Goal: Transaction & Acquisition: Purchase product/service

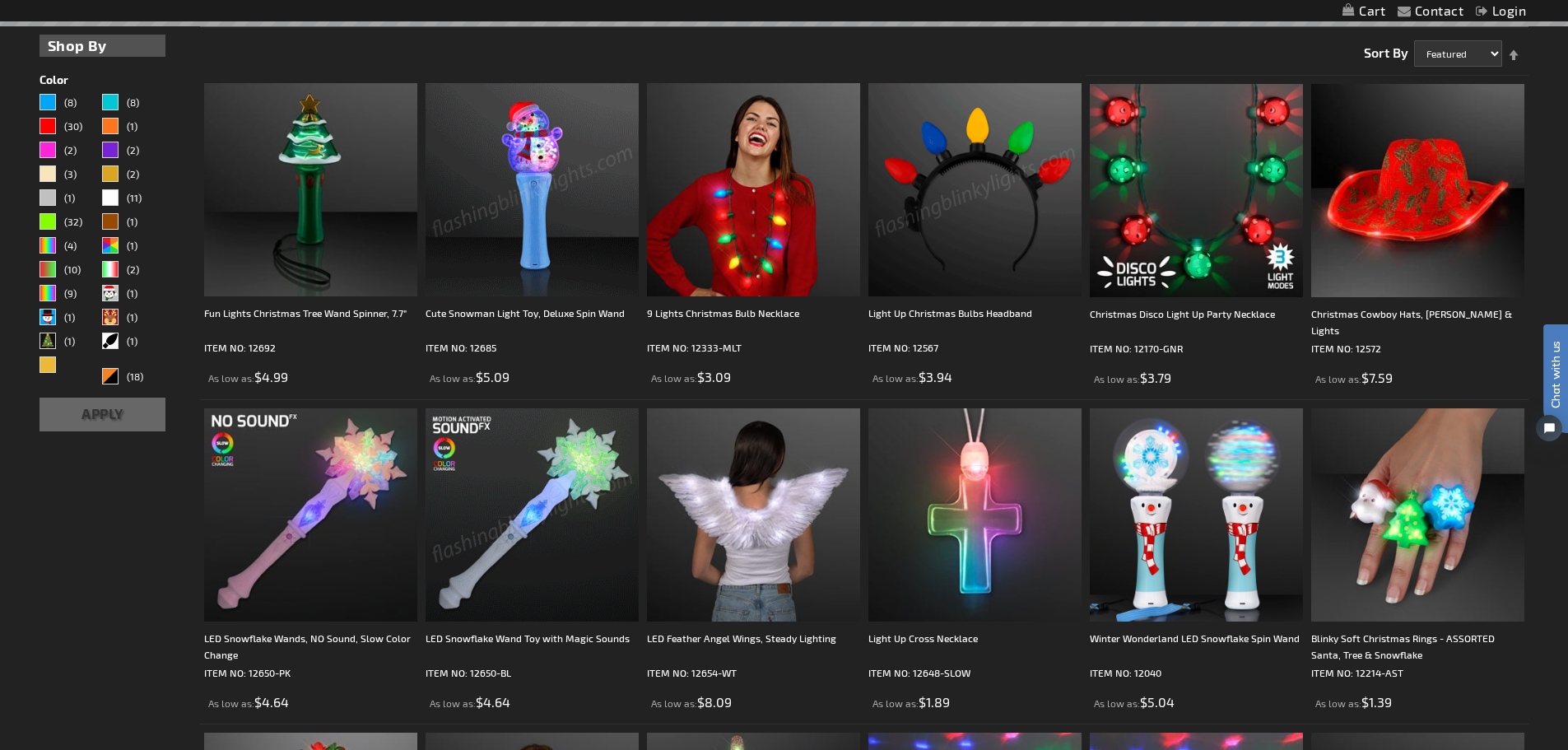
click at [524, 141] on img at bounding box center [532, 190] width 214 height 214
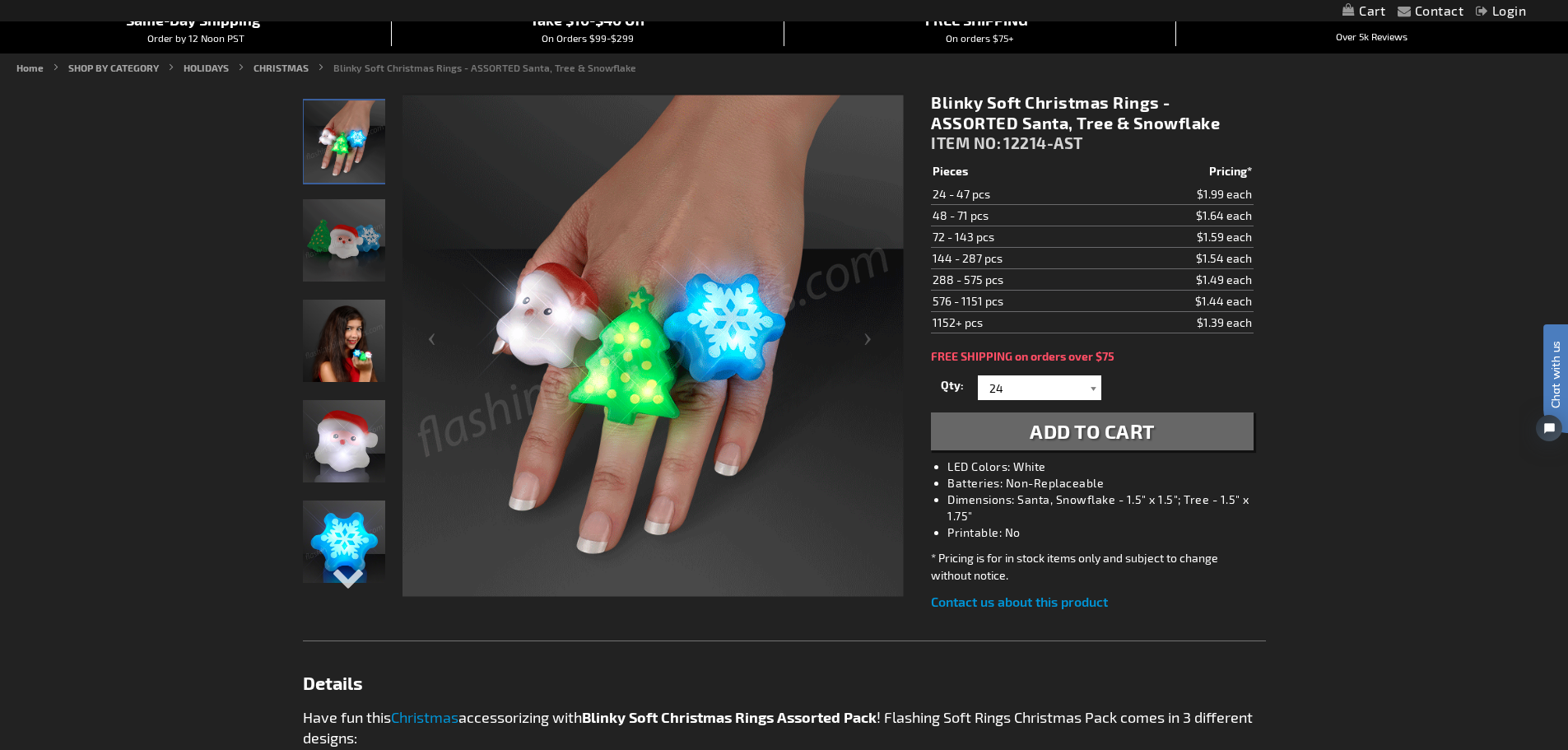
click at [1095, 385] on div at bounding box center [1093, 388] width 17 height 25
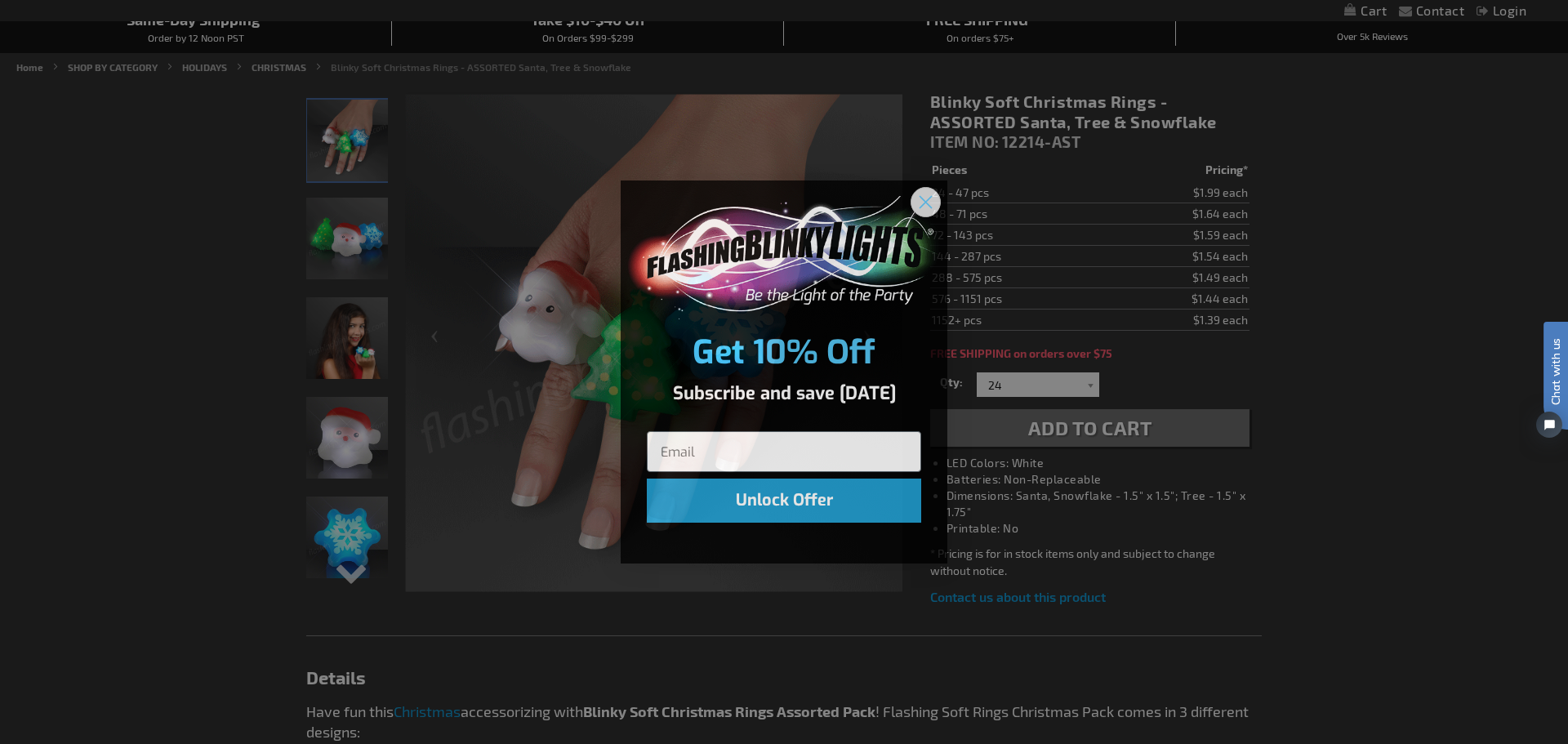
drag, startPoint x: 930, startPoint y: 202, endPoint x: 936, endPoint y: 216, distance: 15.2
click at [930, 206] on icon "Close dialog" at bounding box center [925, 201] width 29 height 29
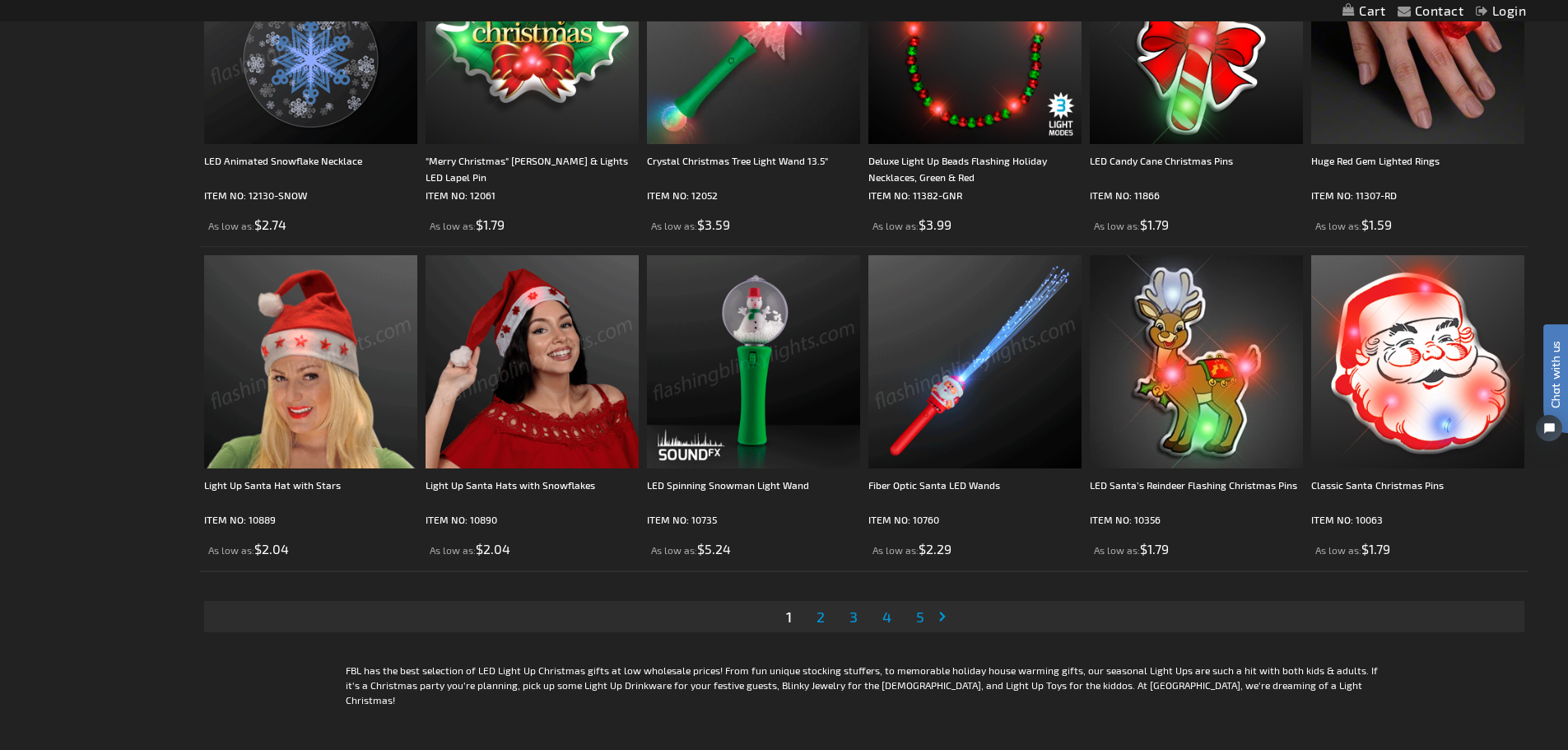
scroll to position [3376, 0]
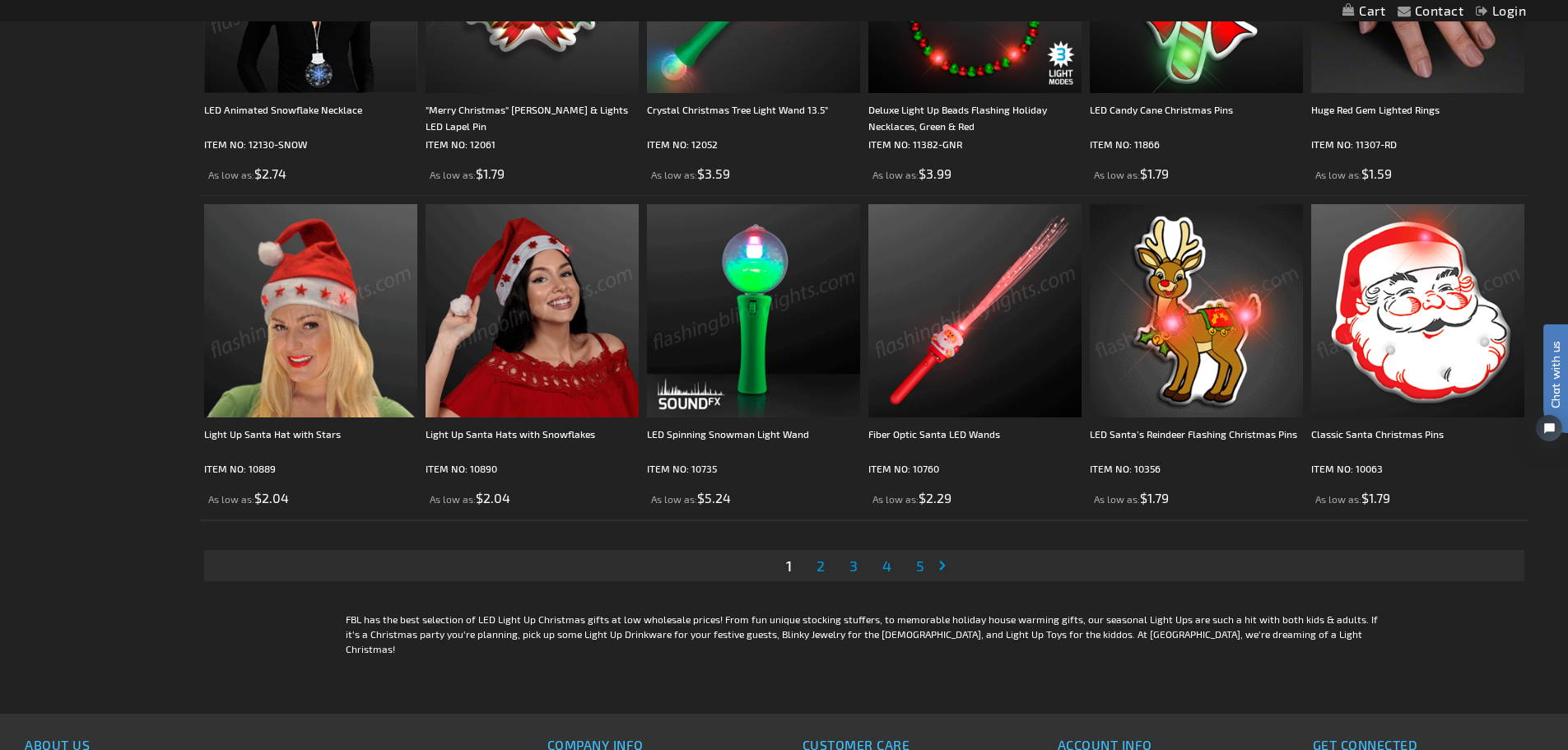
click at [819, 565] on span "2" at bounding box center [820, 565] width 8 height 18
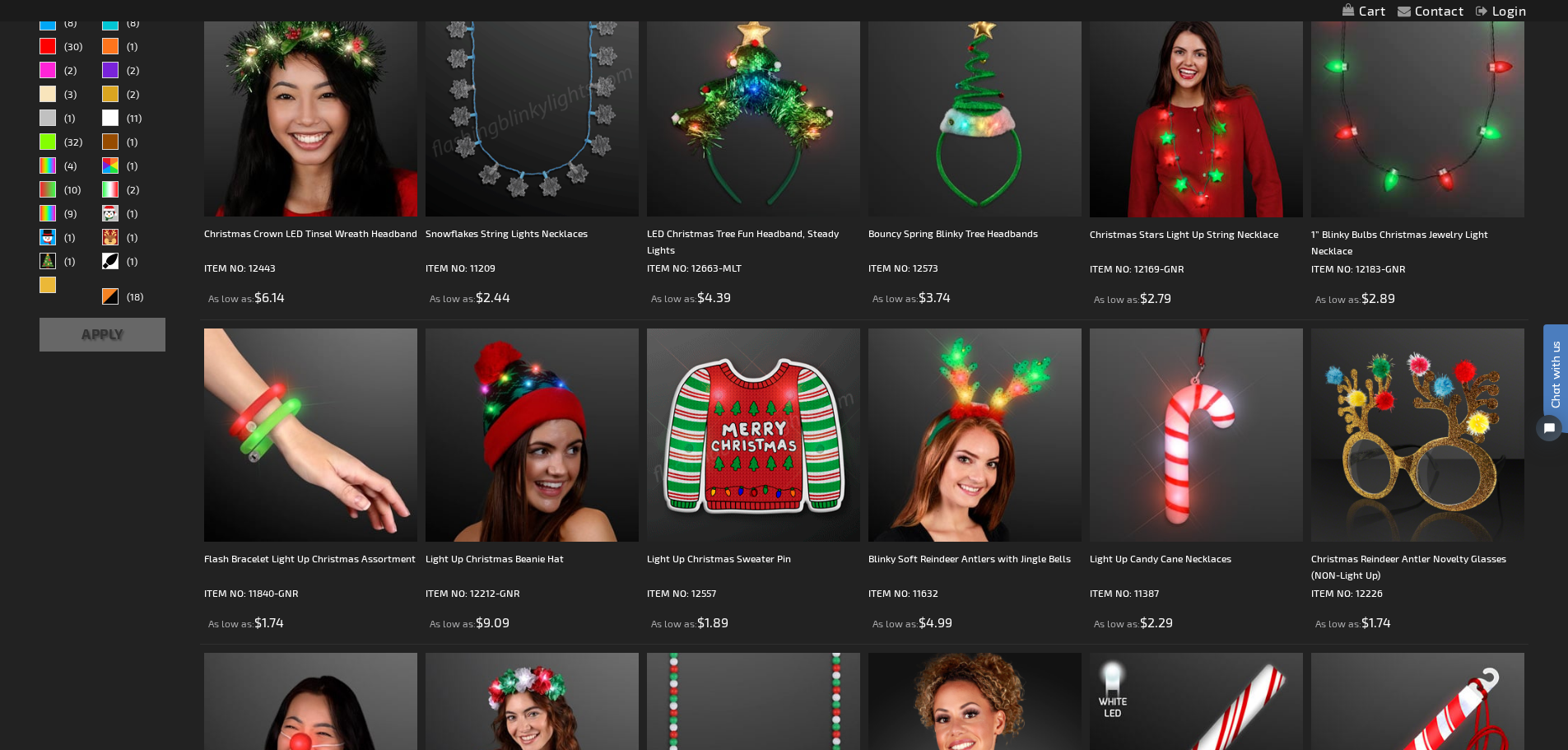
scroll to position [576, 0]
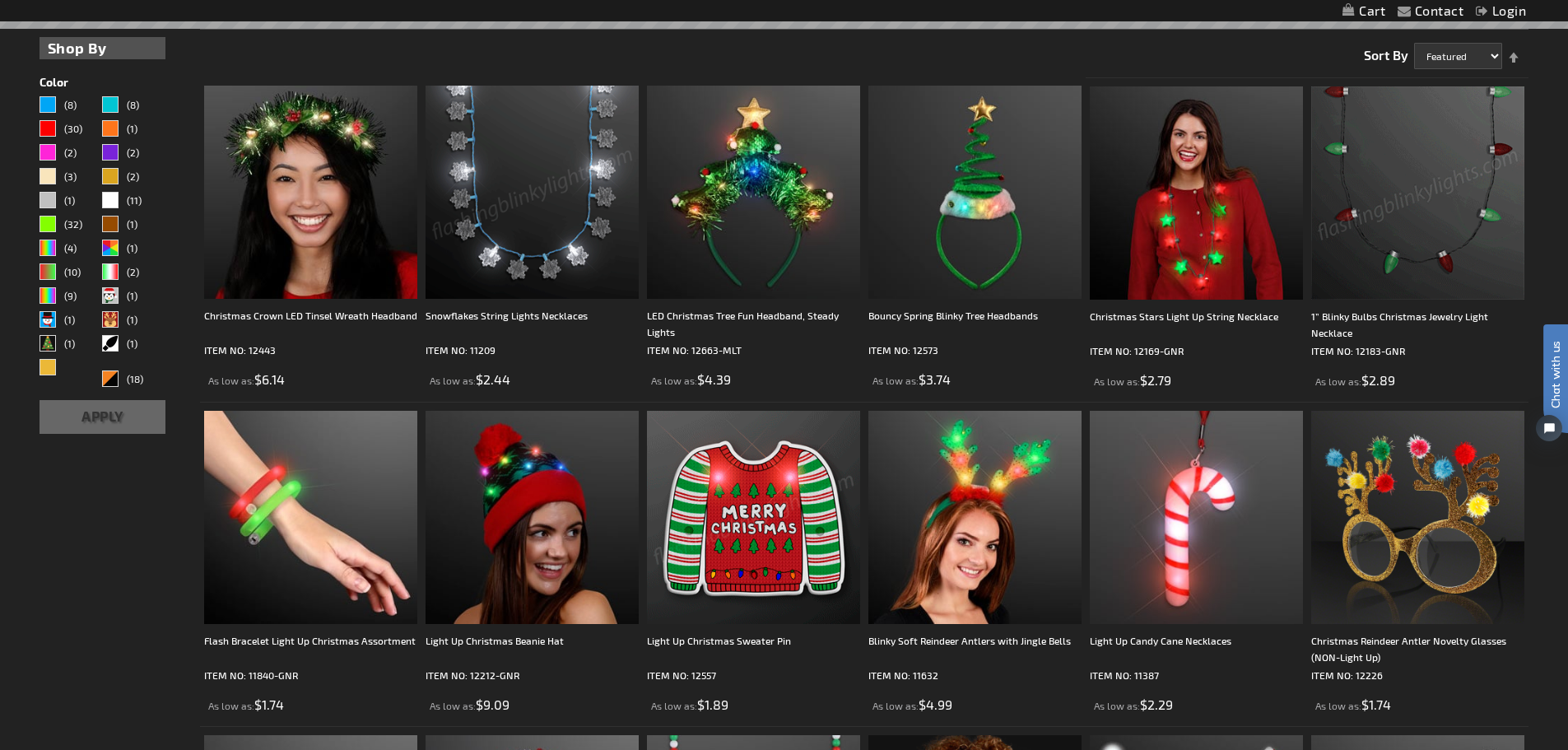
click at [1411, 256] on img at bounding box center [1418, 193] width 214 height 214
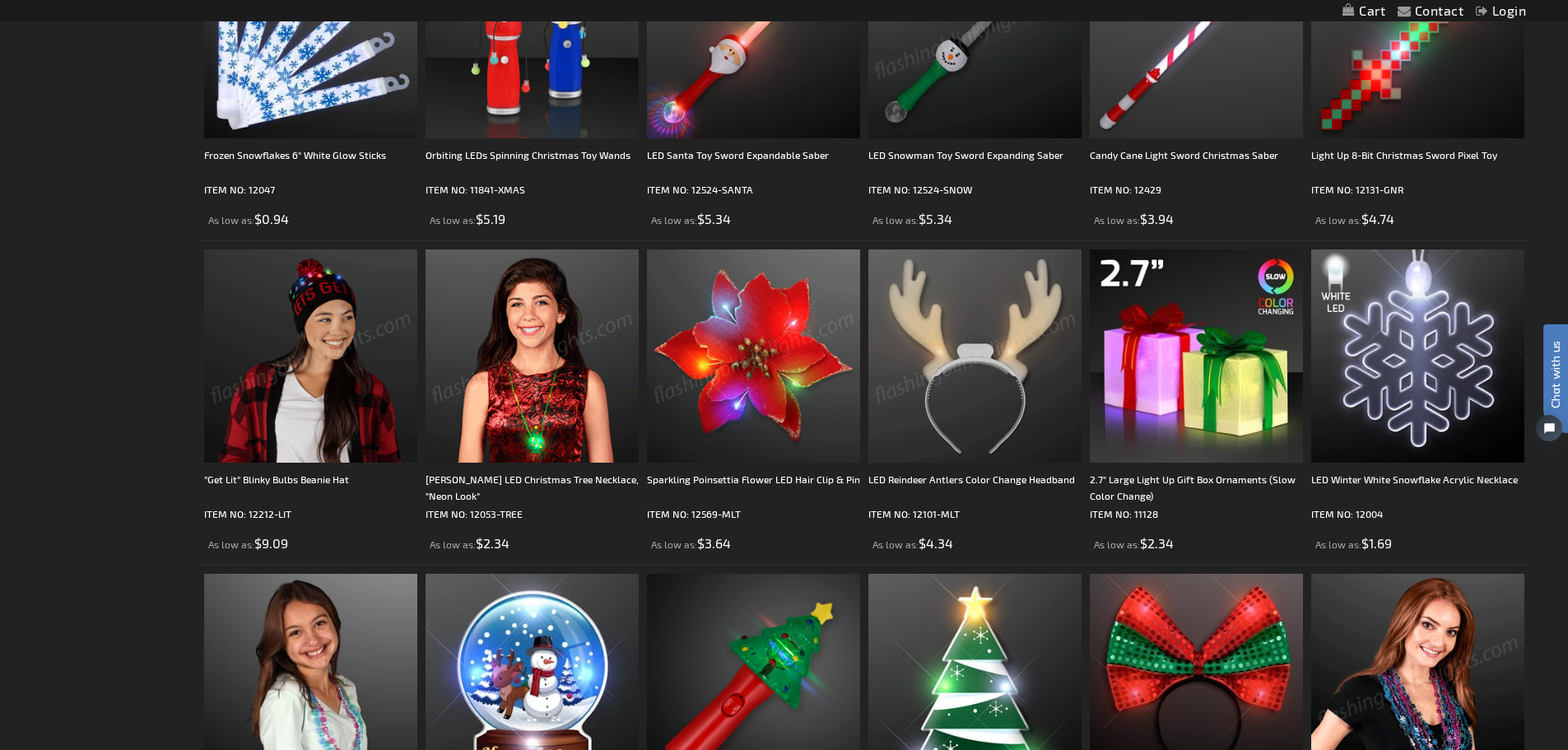
scroll to position [1810, 0]
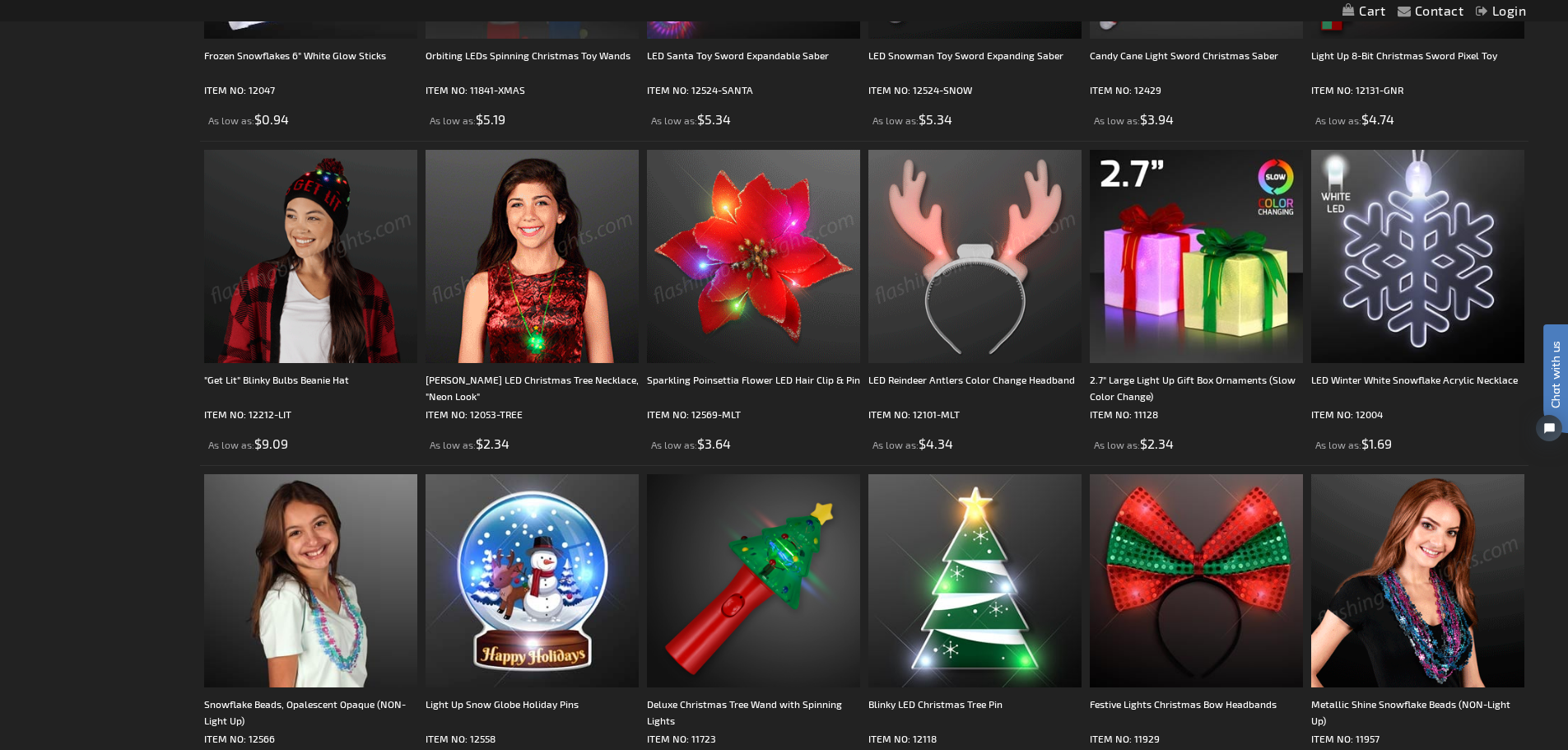
click at [552, 256] on img at bounding box center [532, 256] width 214 height 214
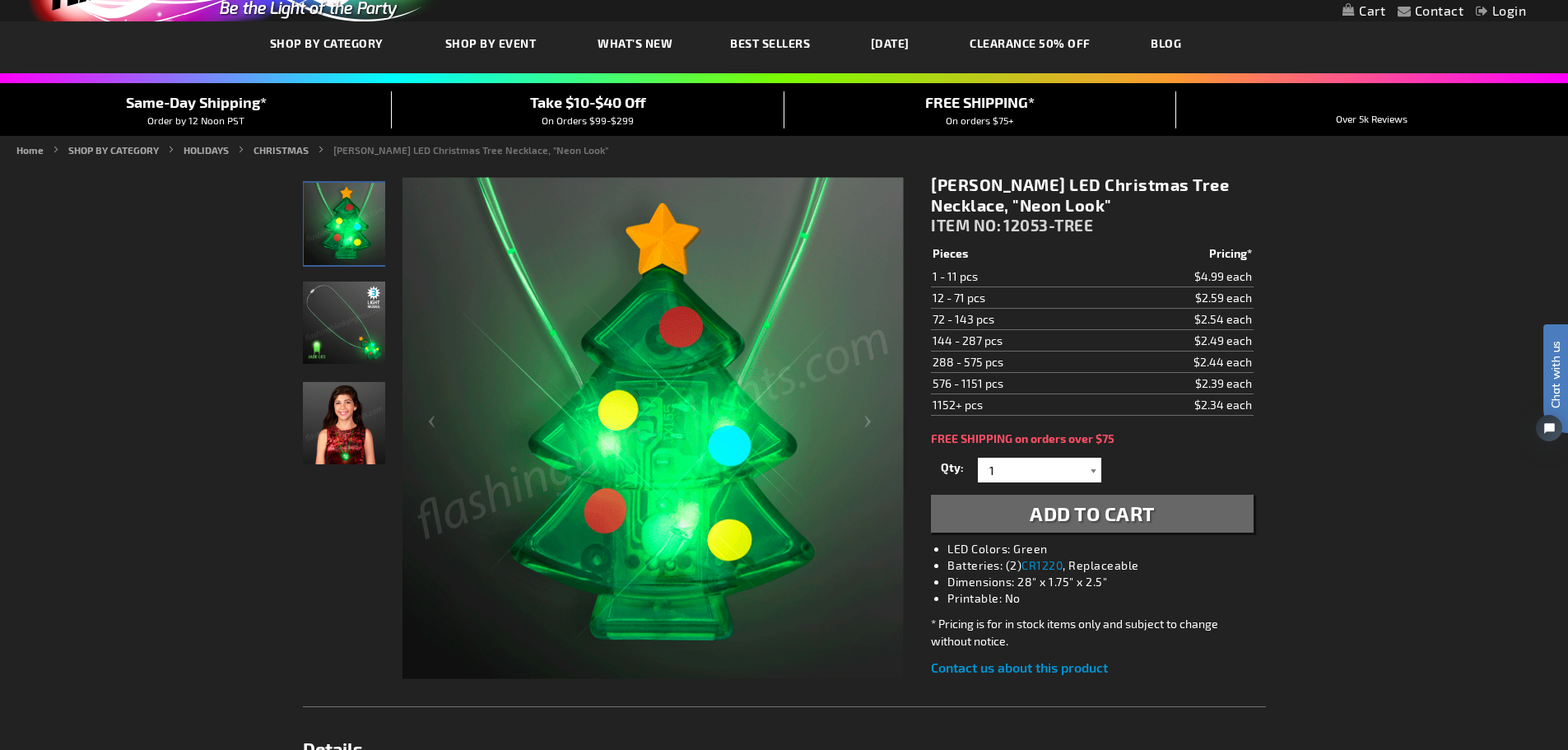
click at [1088, 466] on div at bounding box center [1093, 470] width 17 height 25
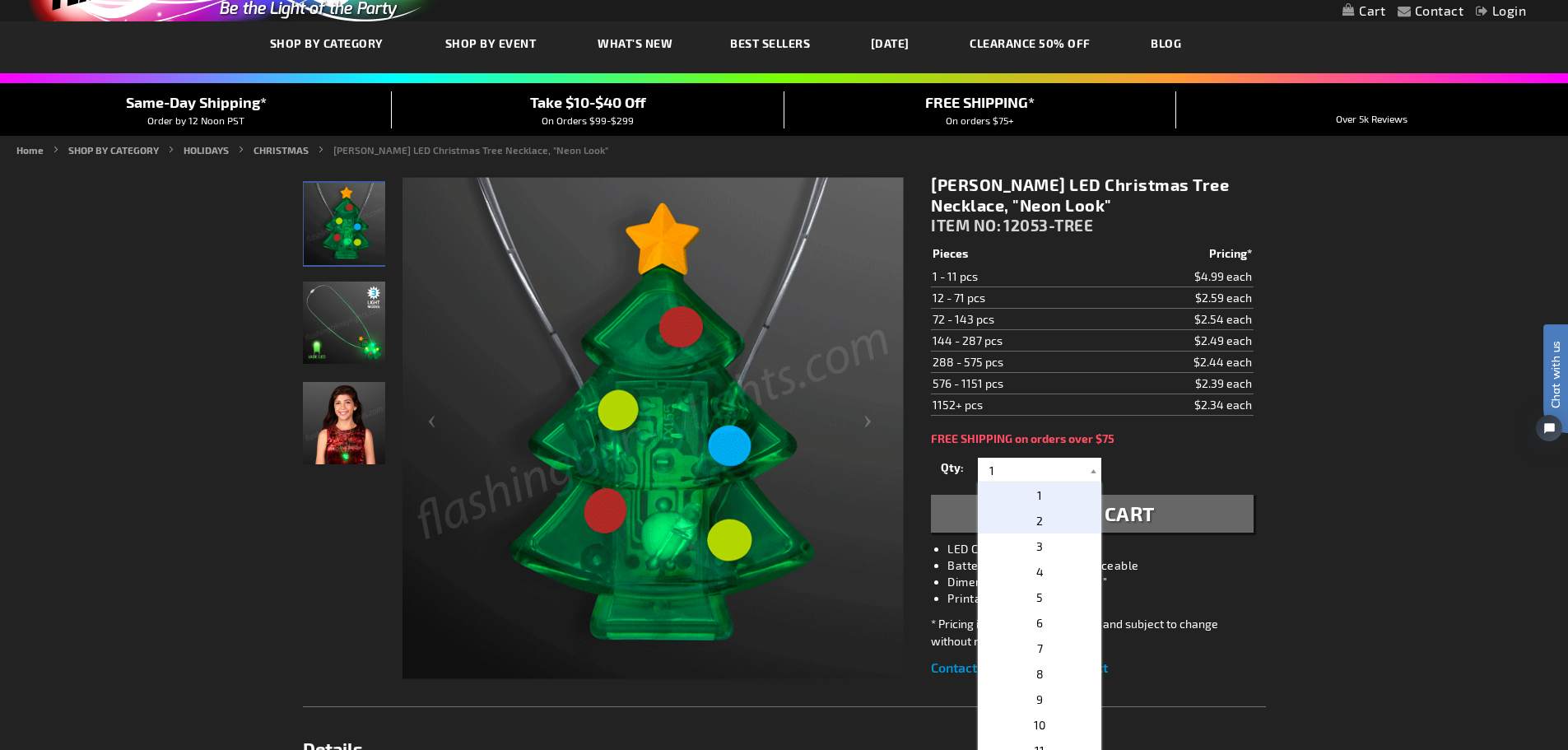
click at [1067, 517] on p "2" at bounding box center [1039, 520] width 123 height 25
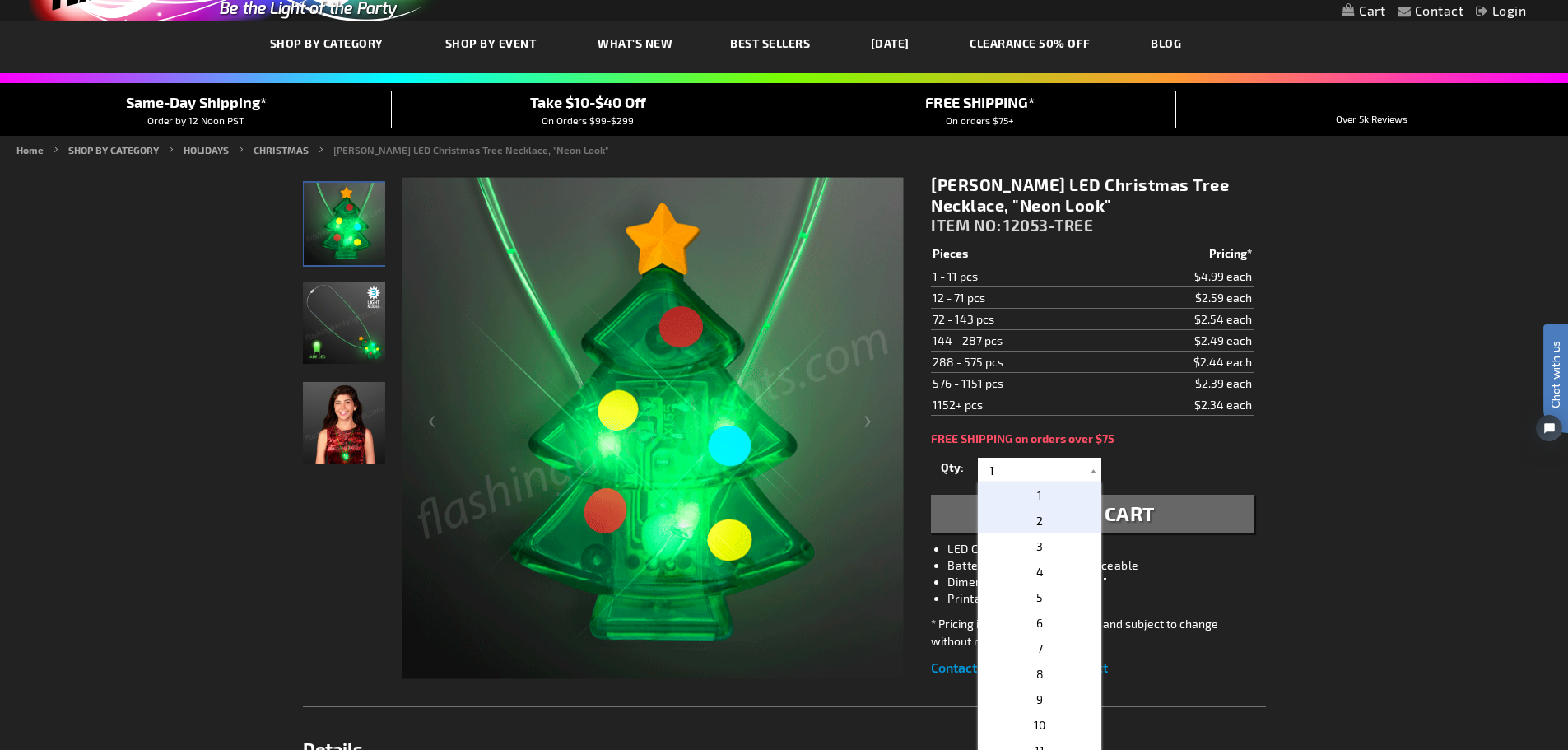
type input "2"
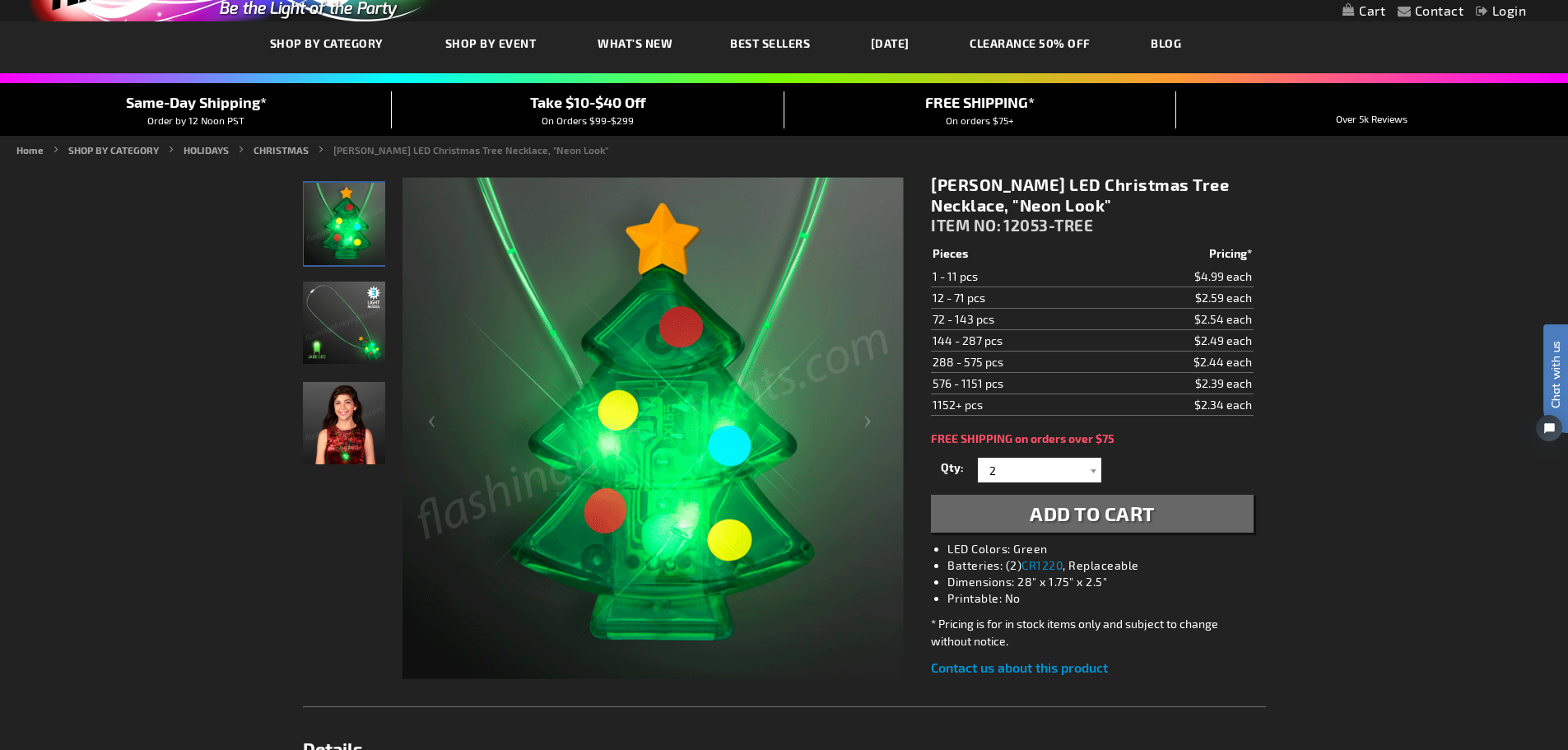
click at [1143, 512] on span "Add to Cart" at bounding box center [1092, 513] width 125 height 24
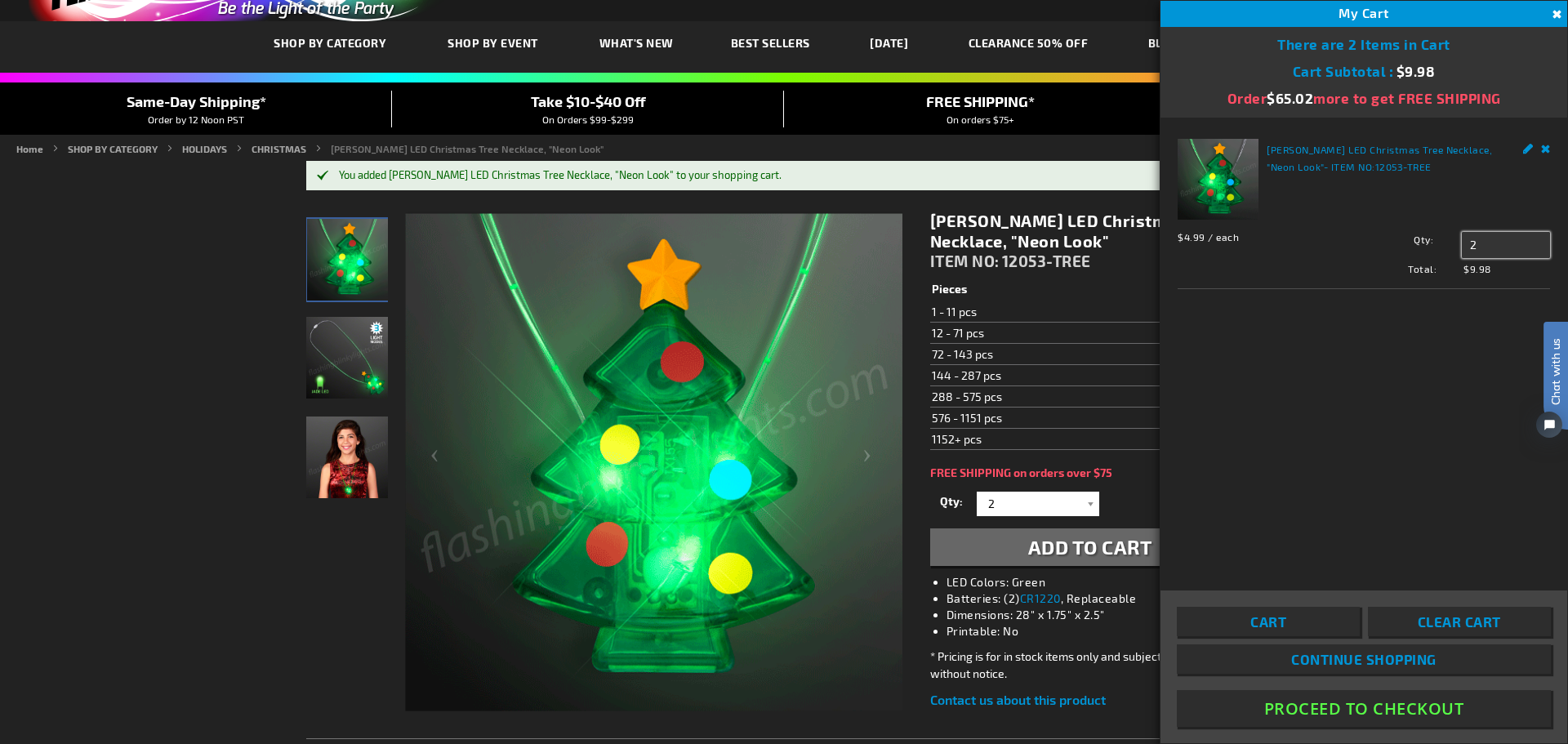
click at [1512, 234] on input "2" at bounding box center [1506, 245] width 89 height 26
type input "72"
click at [1482, 267] on button "Update" at bounding box center [1498, 276] width 51 height 23
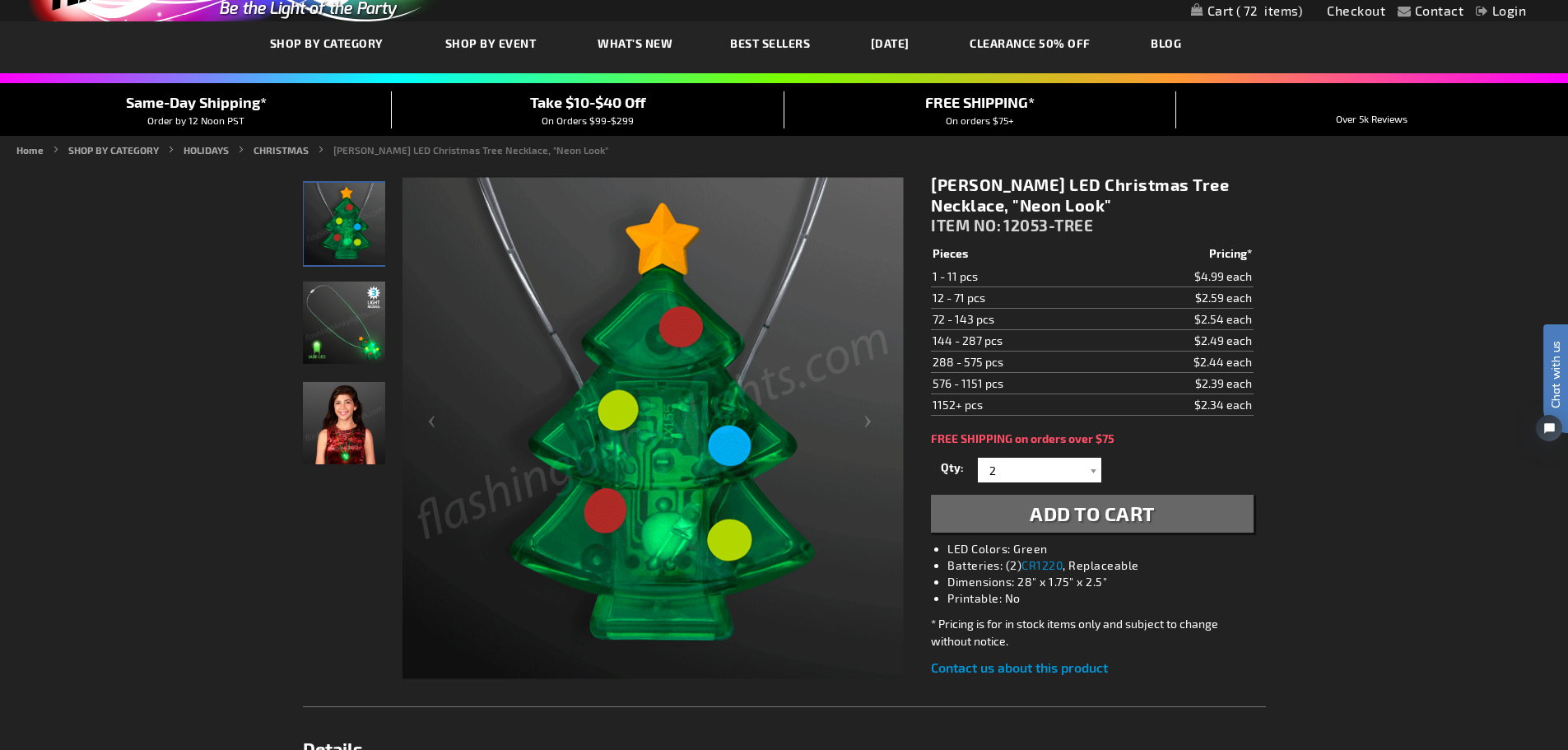
click at [340, 320] on img "Jade LED Light Up Christmas Tree Necklace" at bounding box center [344, 323] width 82 height 82
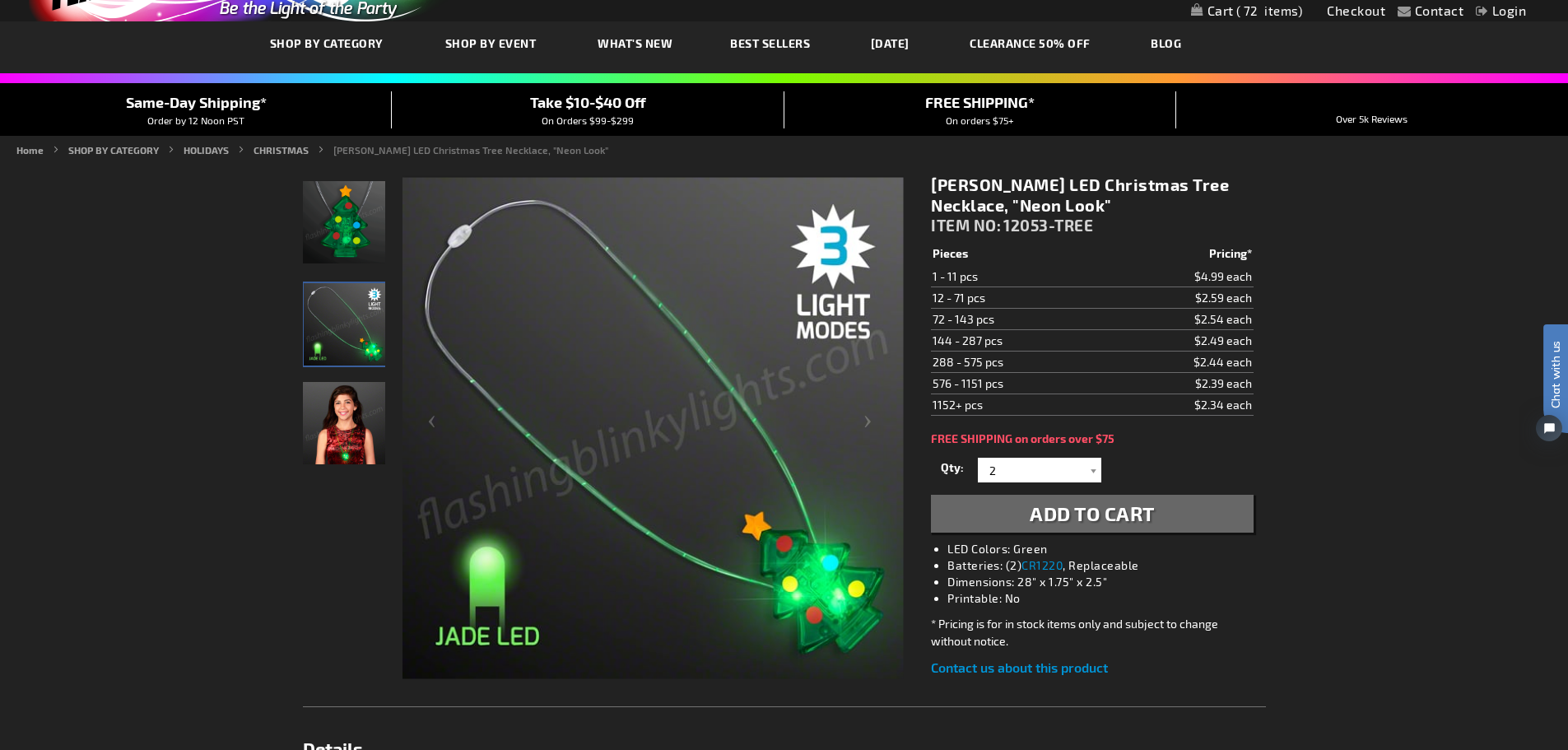
click at [337, 424] on img "Female displaying Jade LED Light Up Christmas Tree Necklace" at bounding box center [344, 423] width 82 height 82
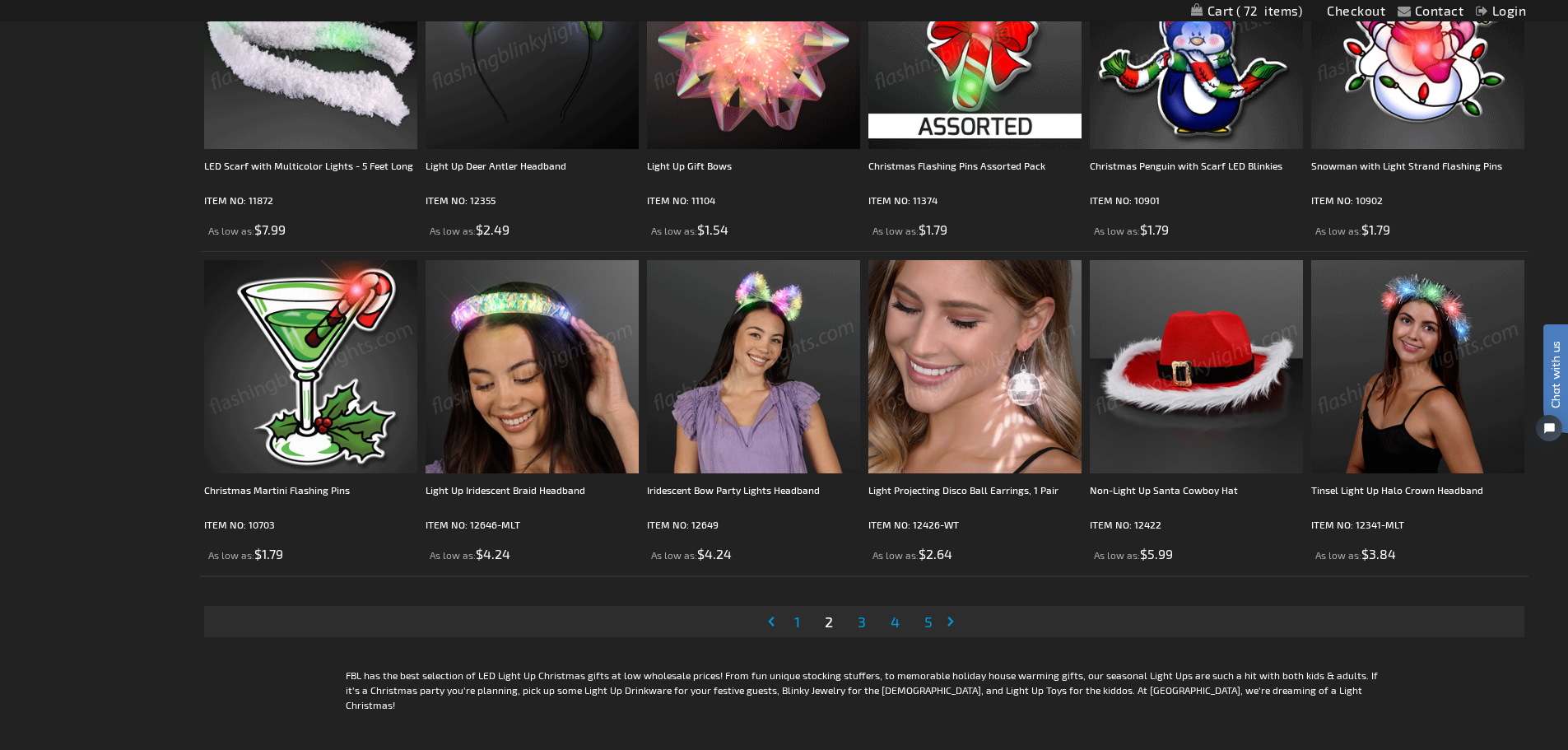
scroll to position [3456, 0]
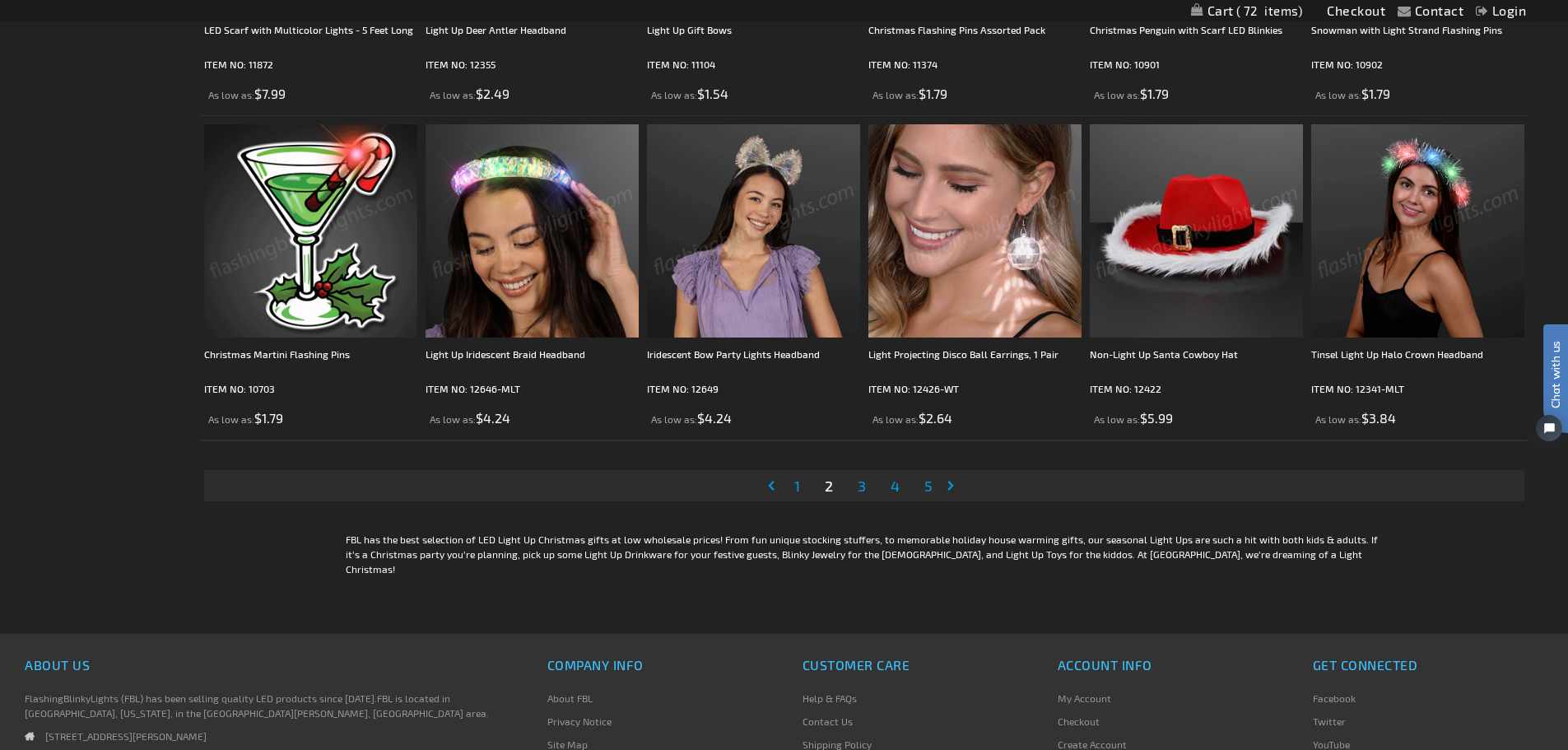
click at [861, 494] on span "3" at bounding box center [861, 485] width 8 height 18
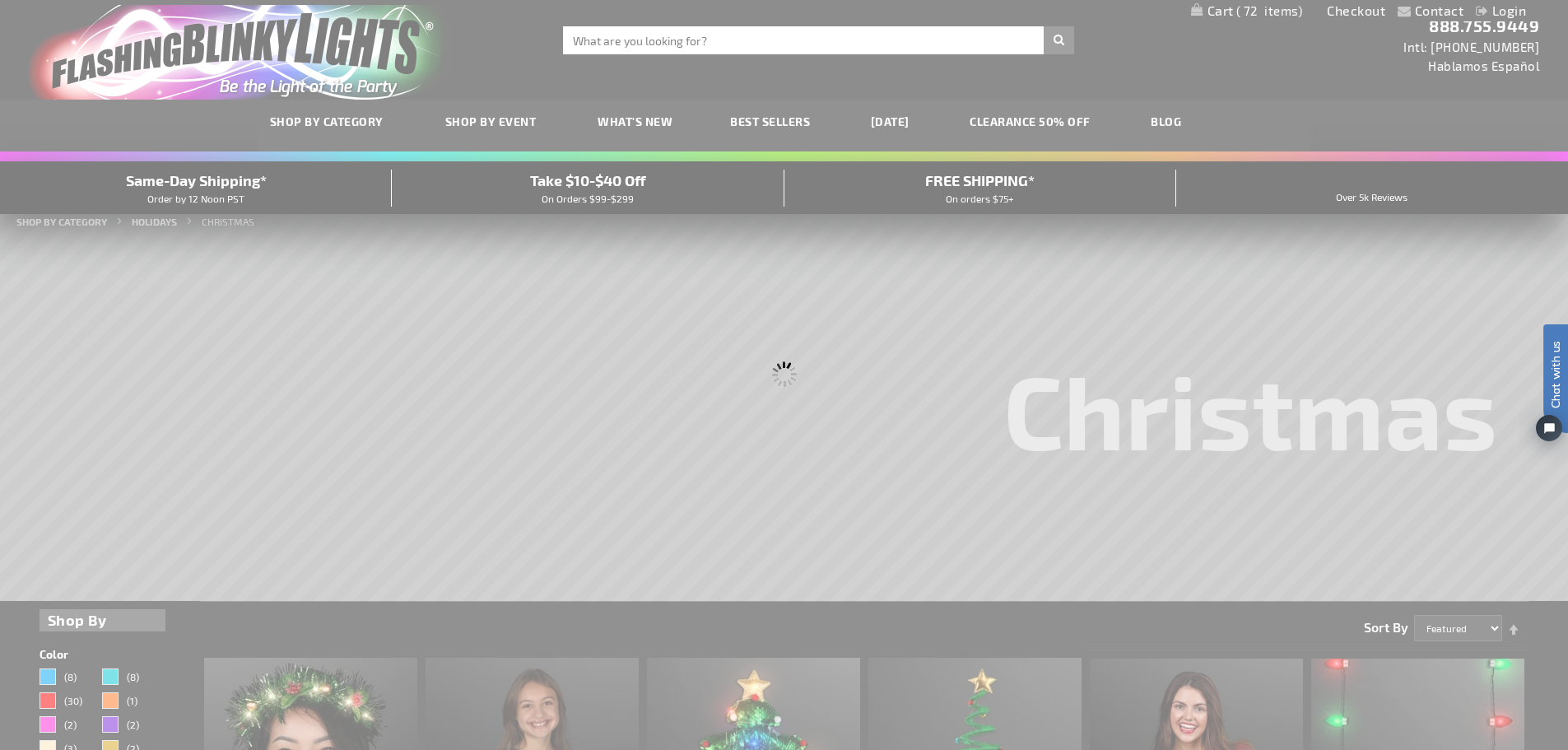
scroll to position [0, 0]
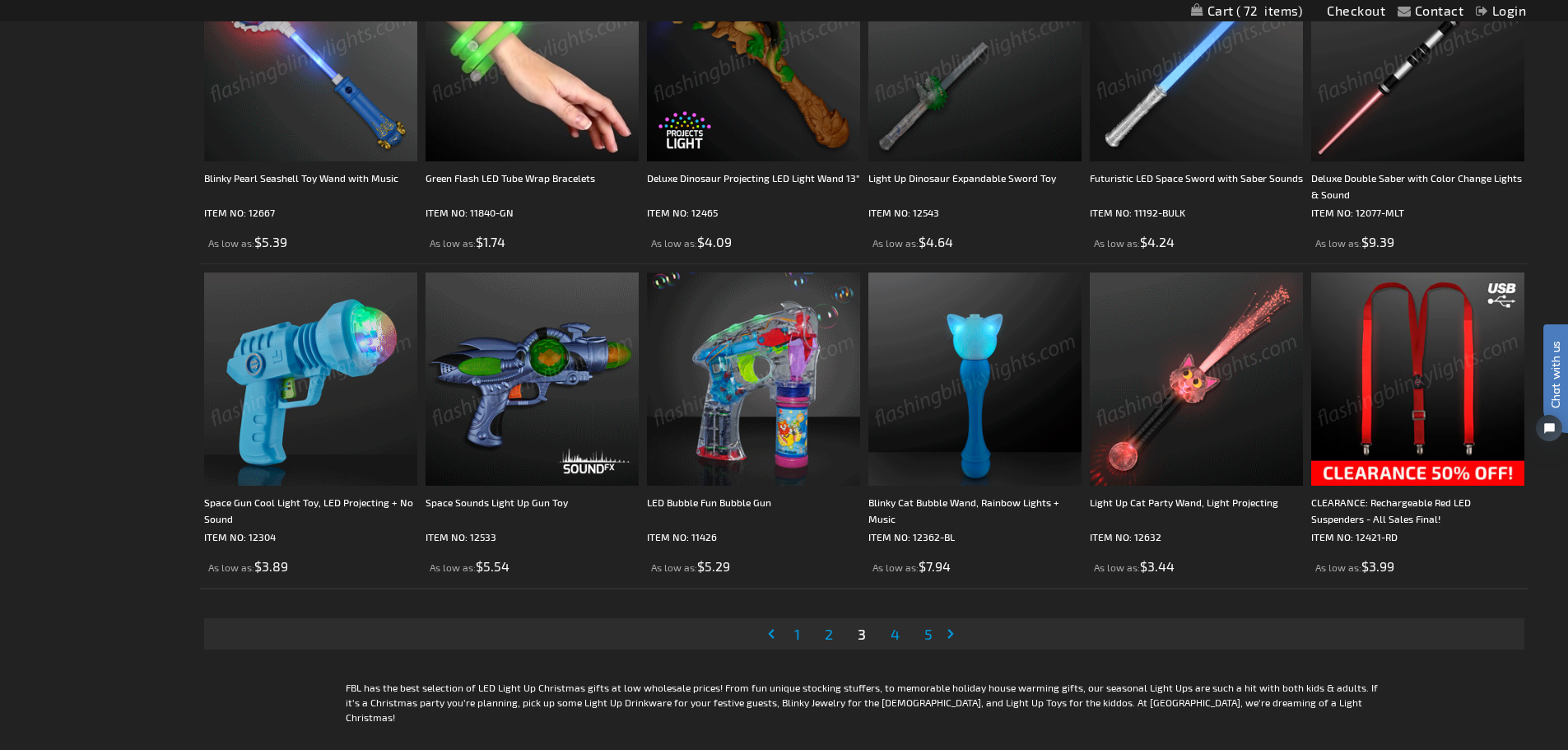
scroll to position [3456, 0]
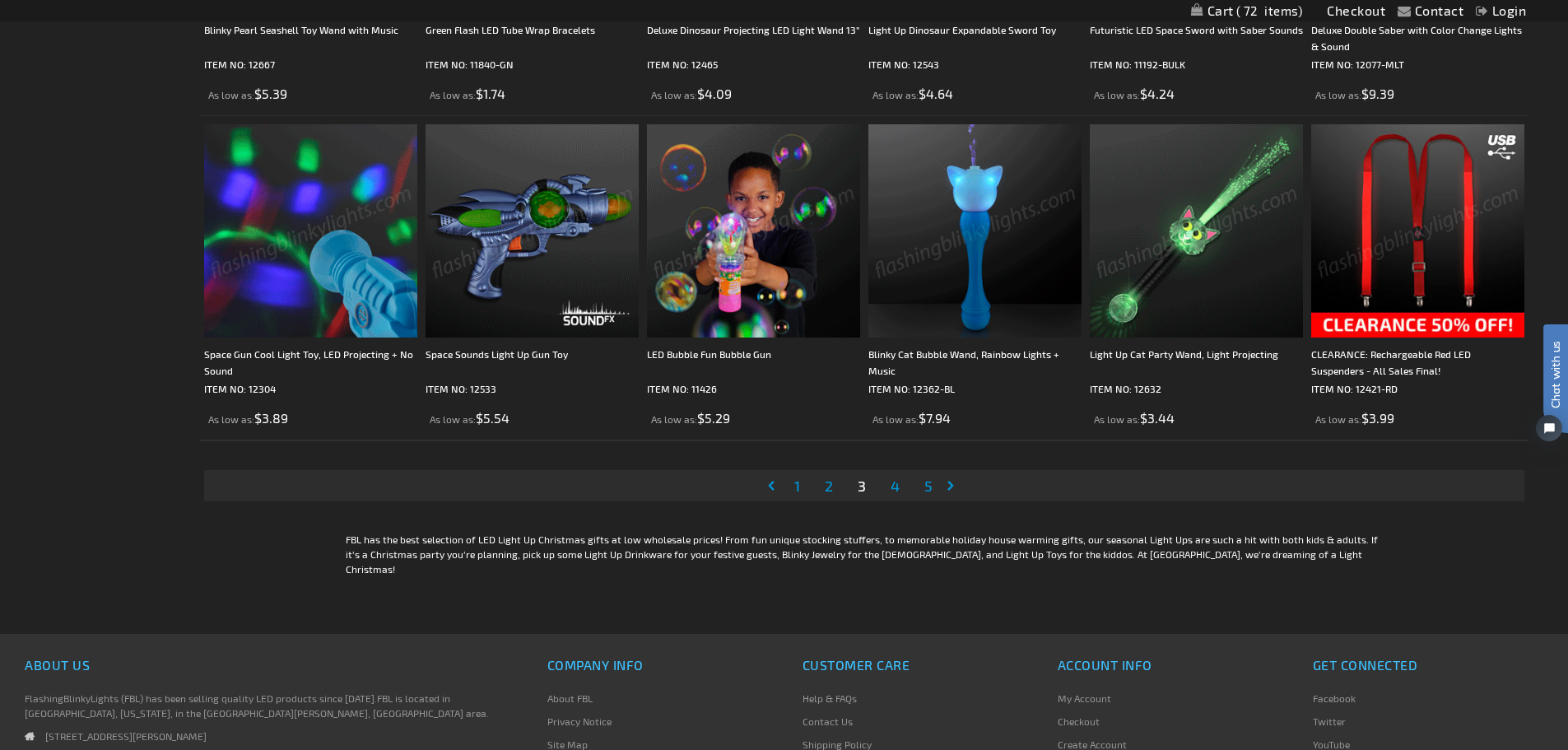
click at [894, 484] on span "4" at bounding box center [895, 485] width 9 height 18
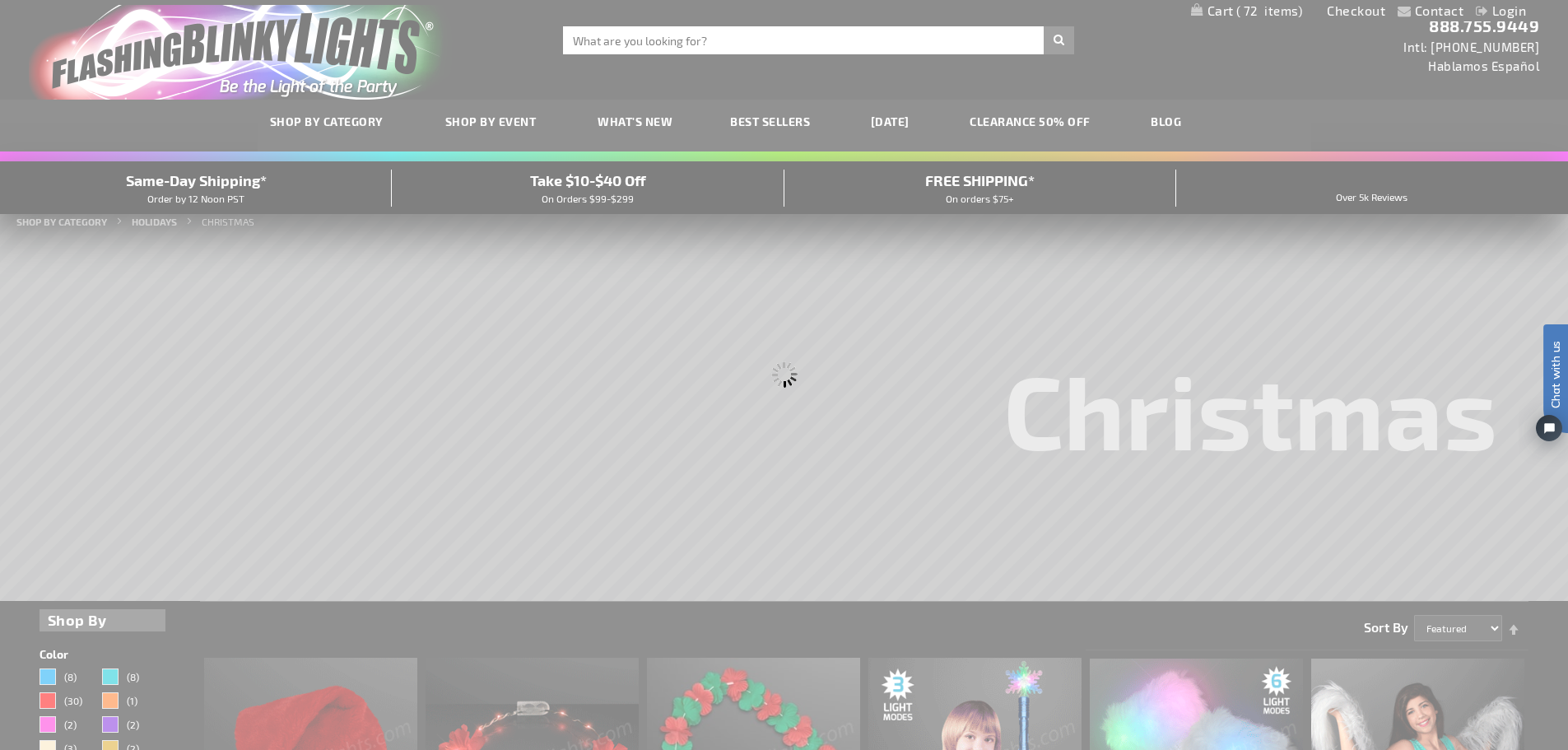
scroll to position [0, 0]
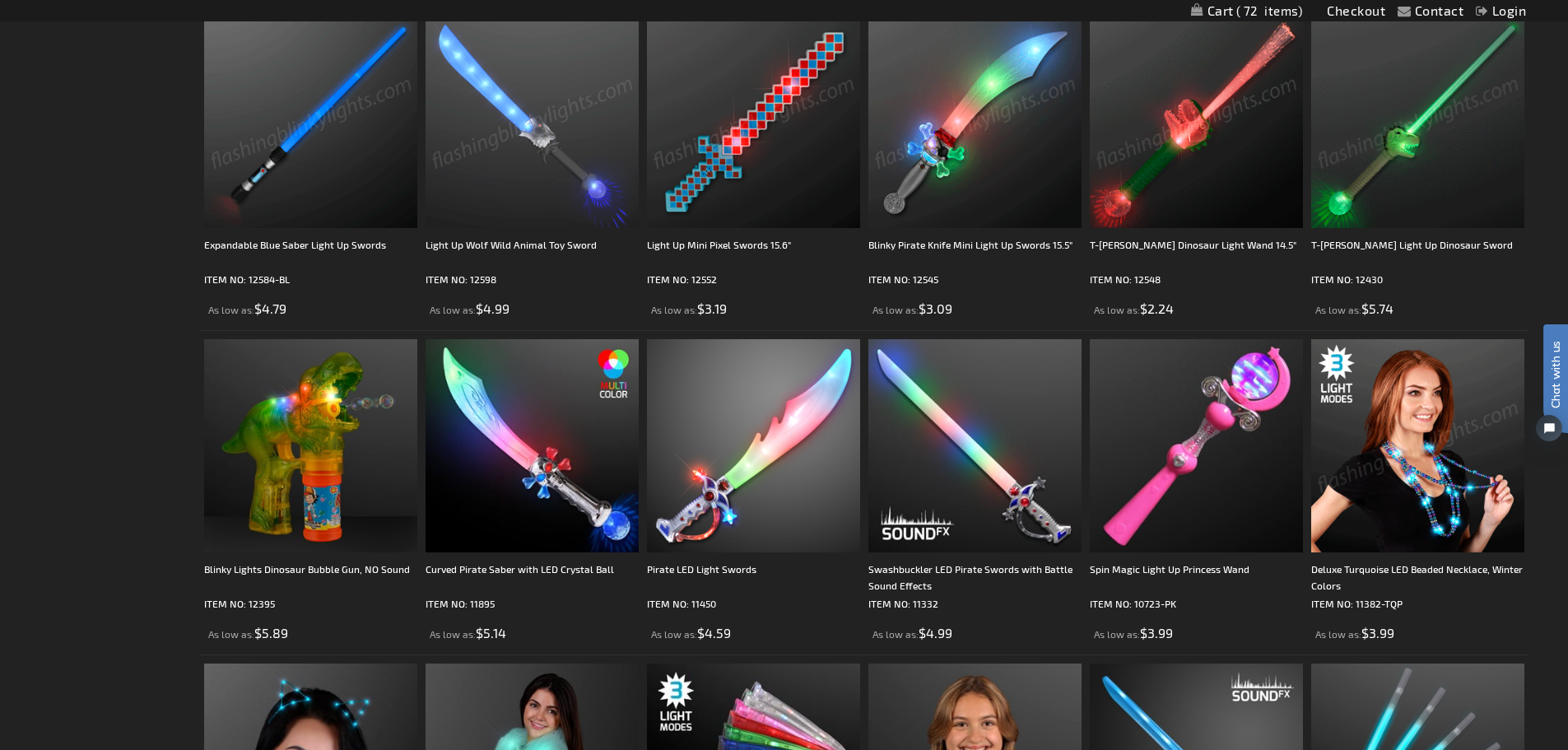
scroll to position [2633, 0]
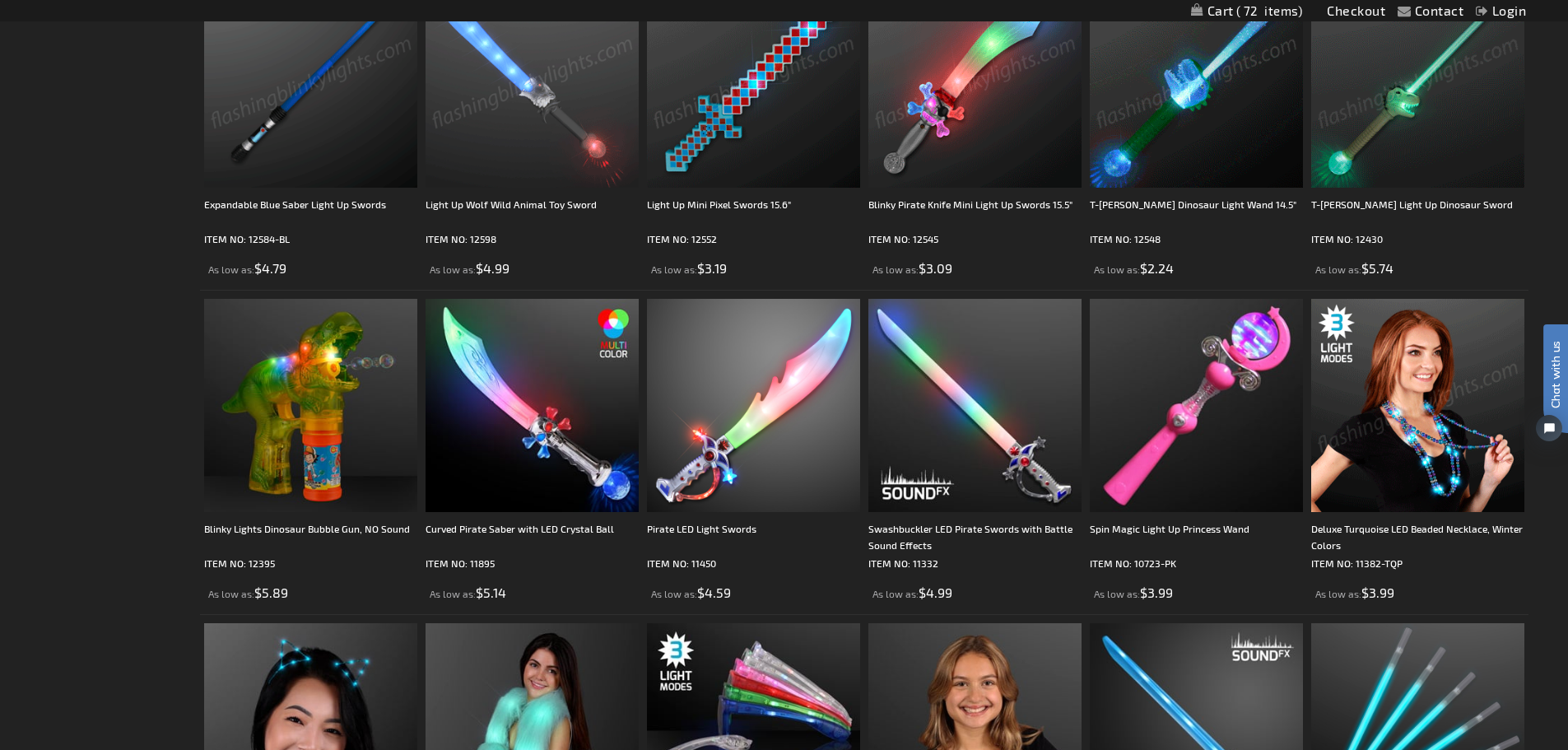
click at [1440, 465] on img at bounding box center [1418, 405] width 214 height 214
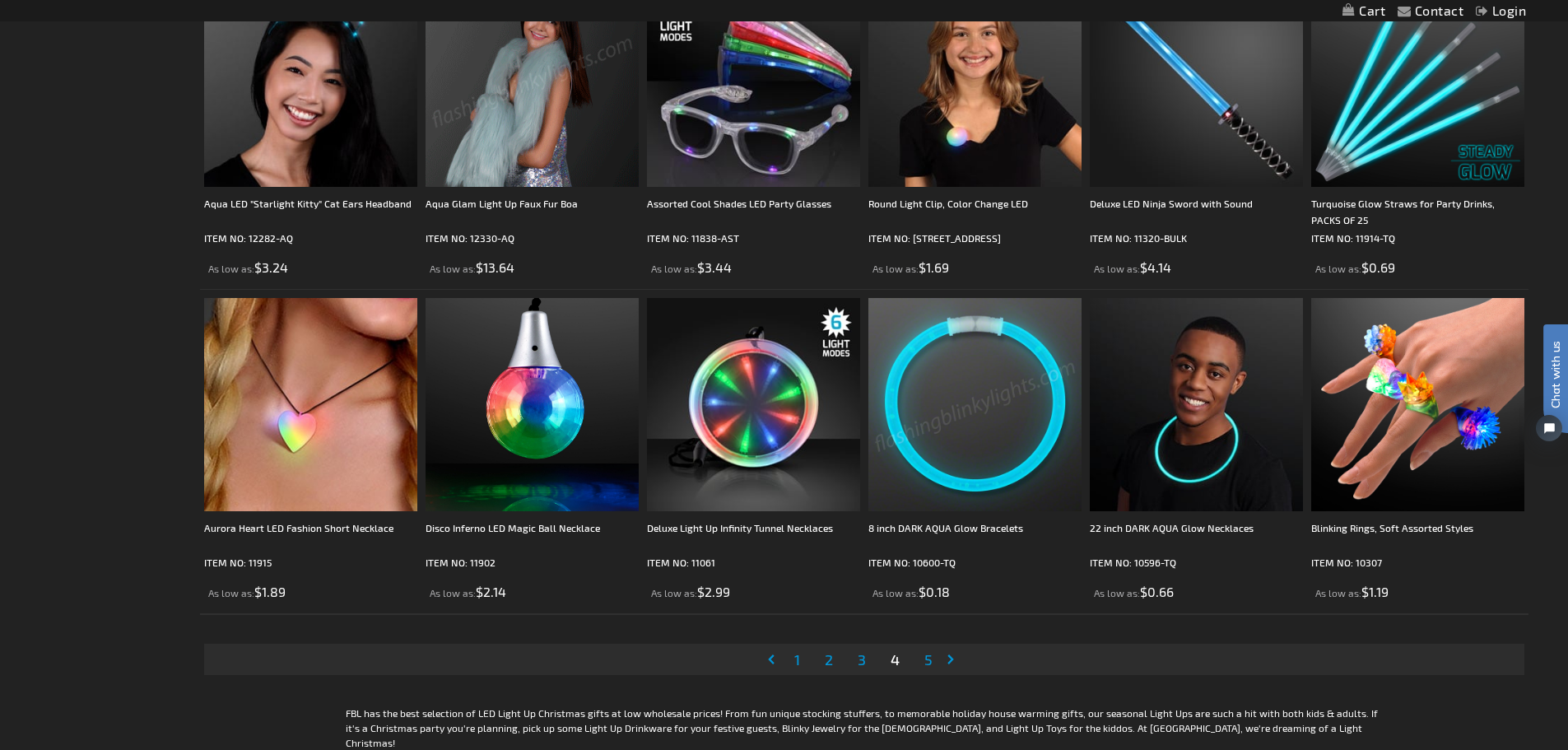
scroll to position [3375, 0]
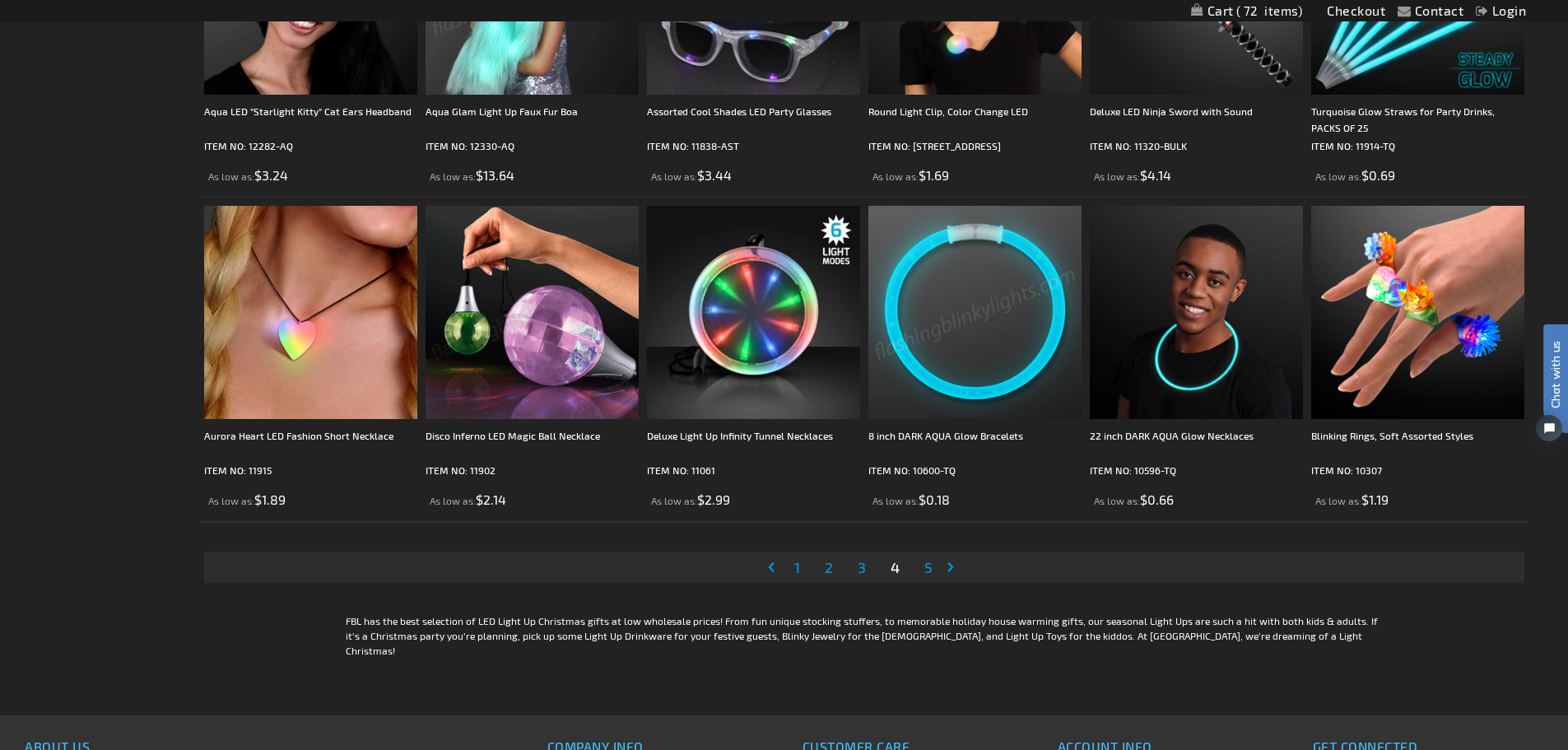
click at [924, 570] on link "Page 5" at bounding box center [928, 567] width 15 height 25
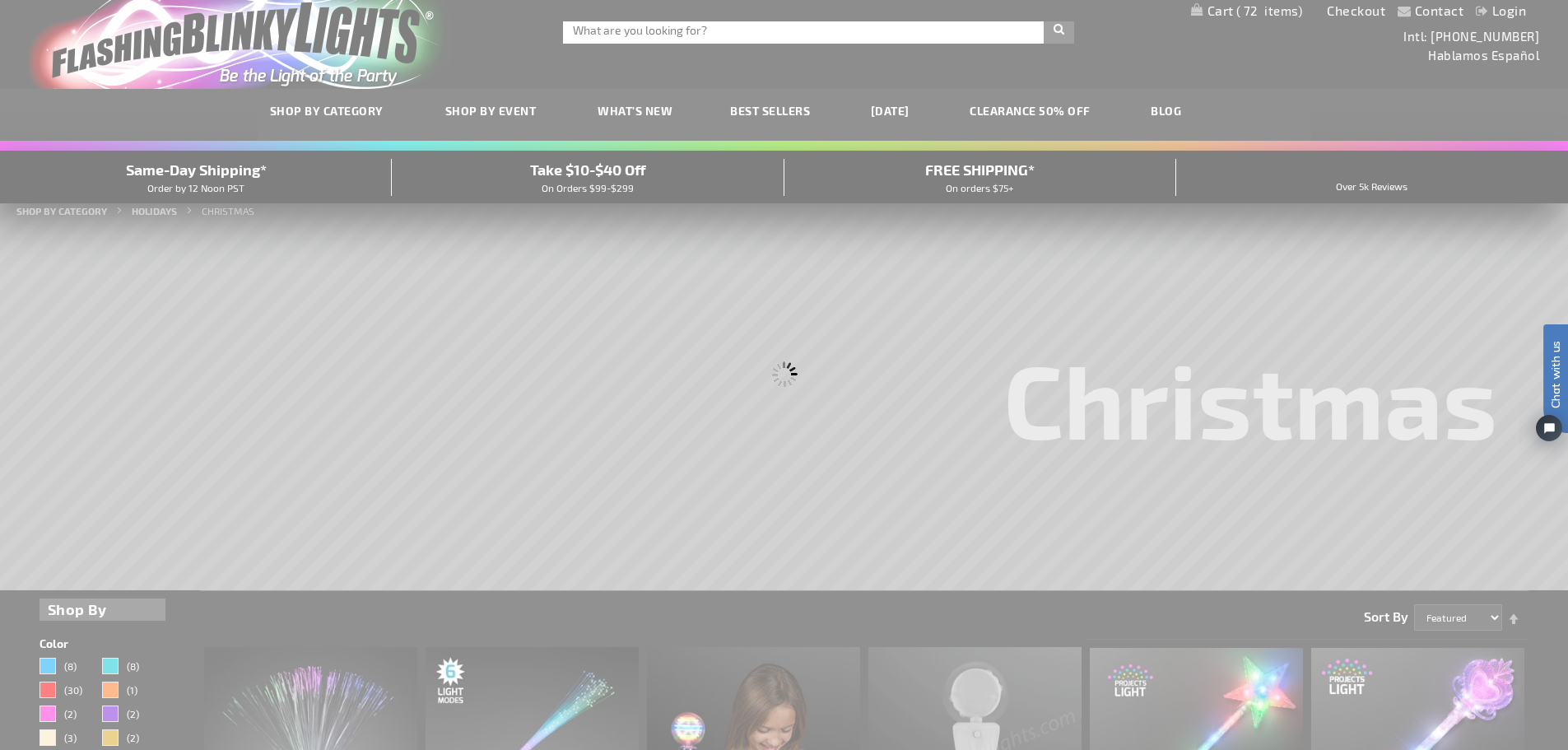
scroll to position [0, 0]
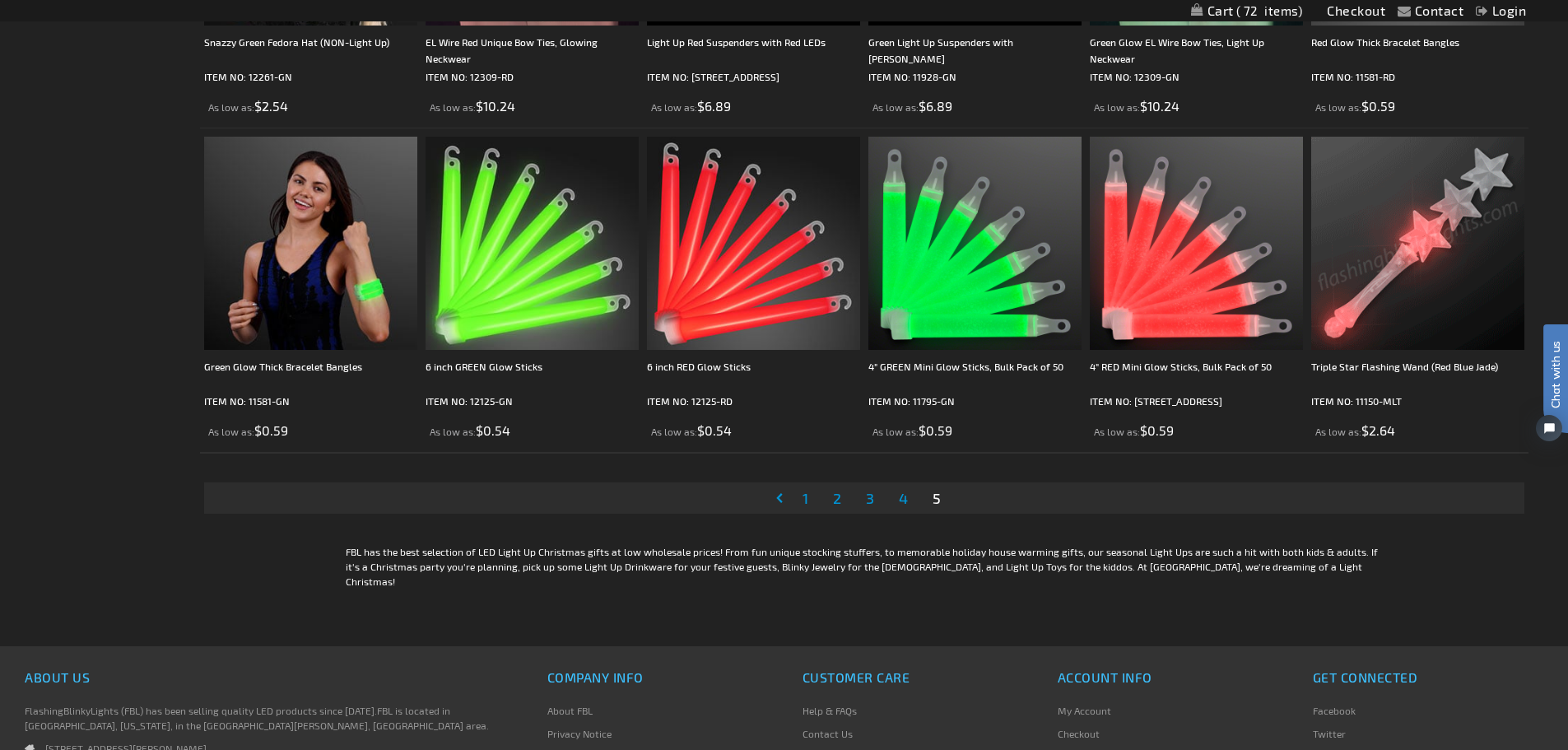
scroll to position [3061, 0]
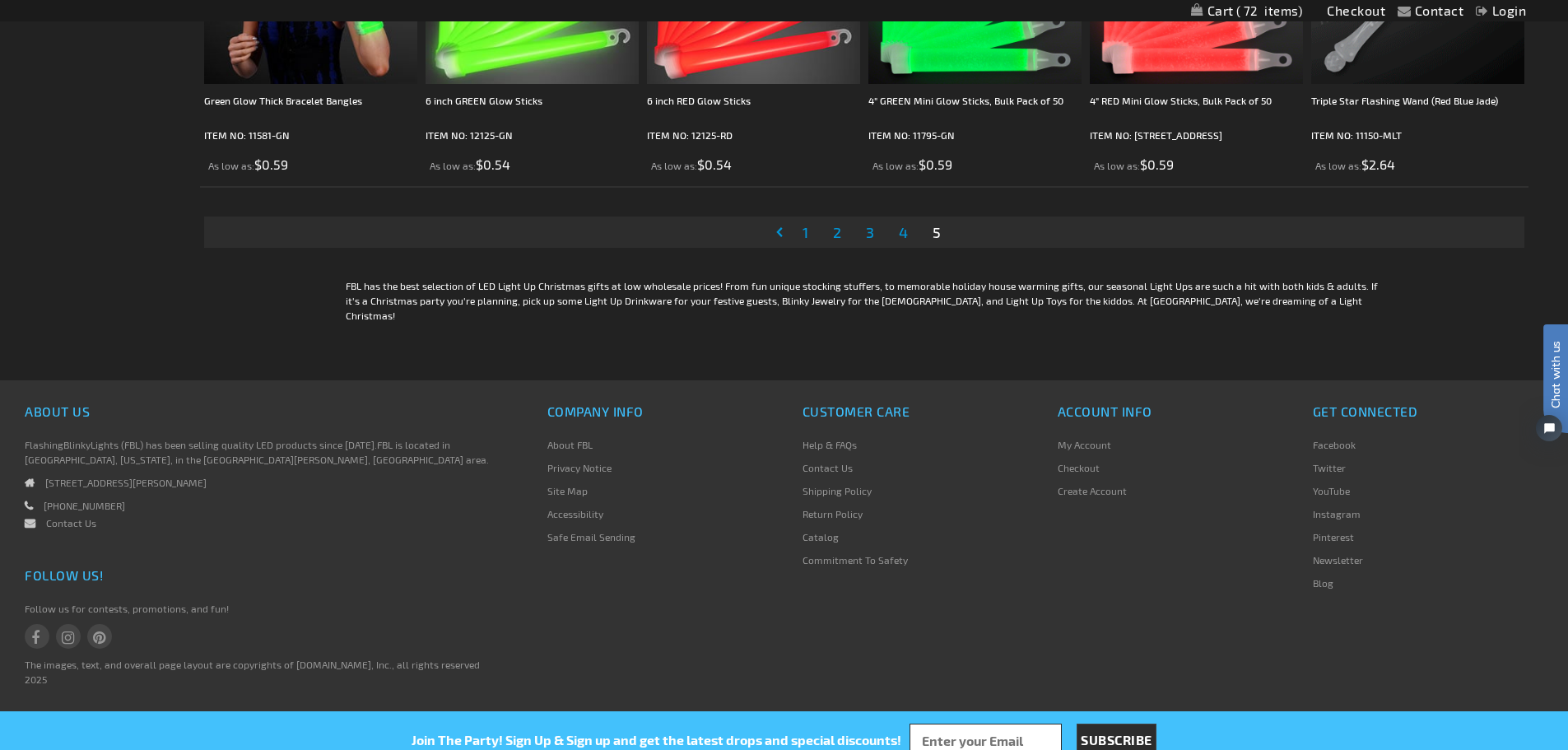
click at [861, 227] on li "Page 3" at bounding box center [870, 232] width 32 height 32
click at [872, 229] on span "3" at bounding box center [869, 232] width 8 height 18
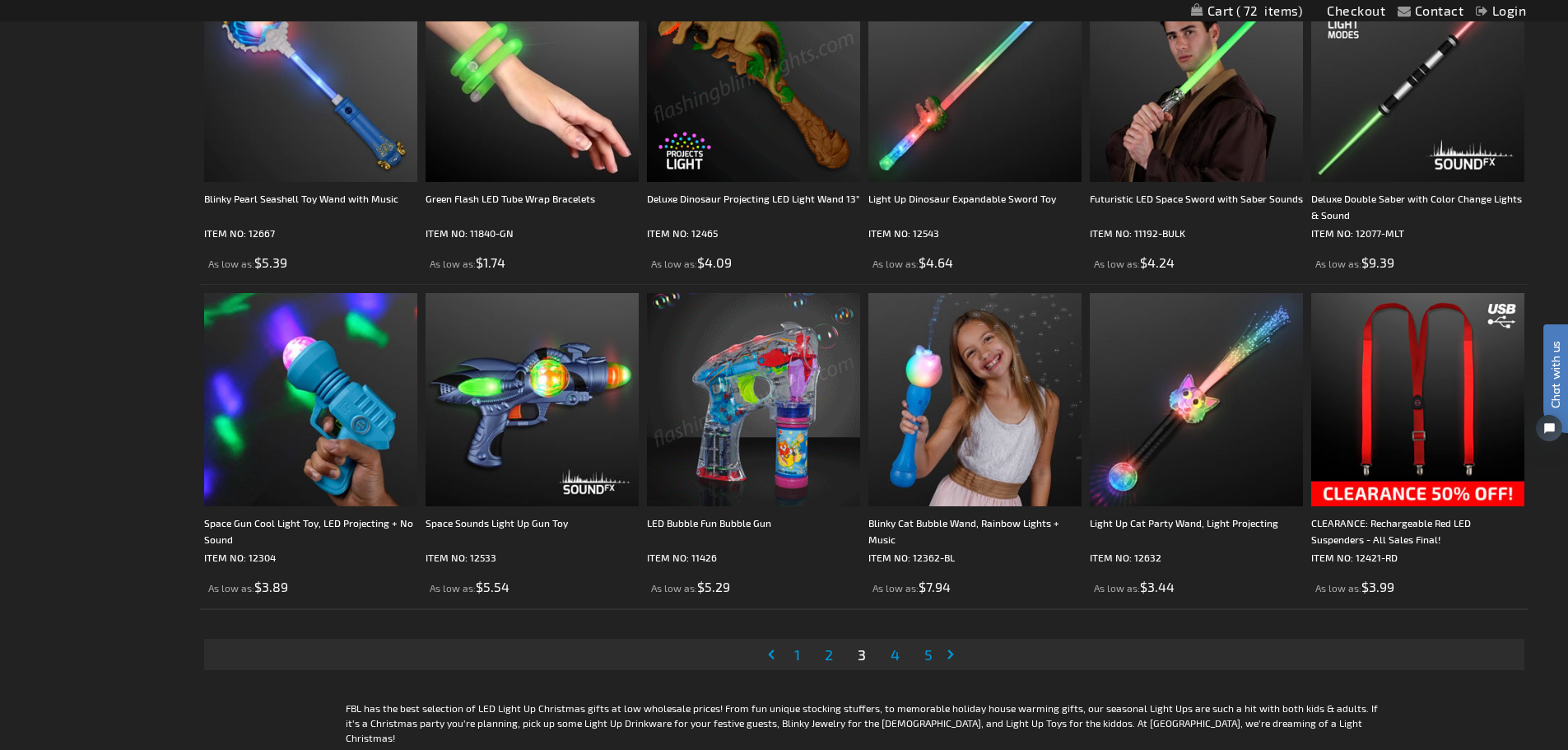
scroll to position [3456, 0]
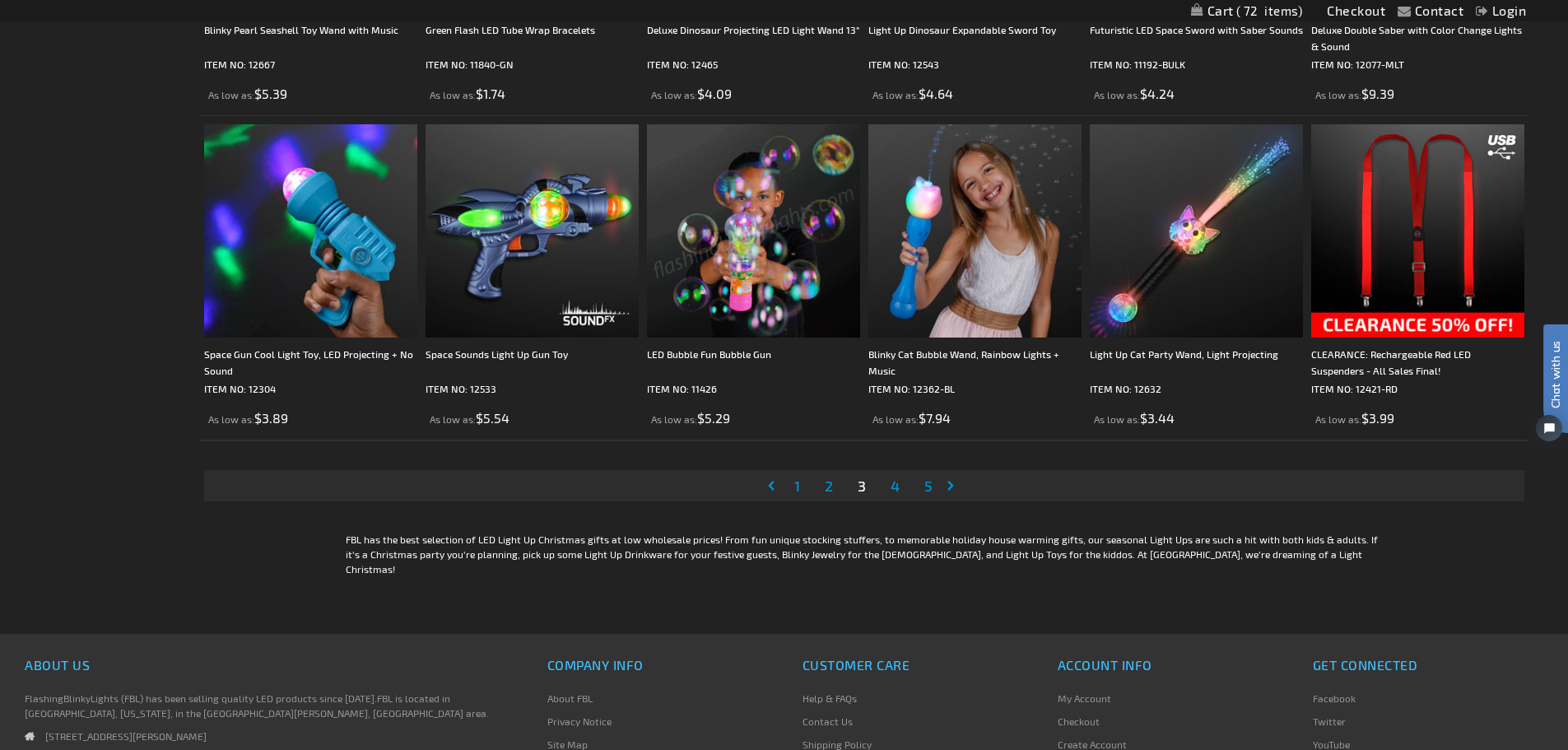
click at [894, 487] on span "4" at bounding box center [895, 485] width 9 height 18
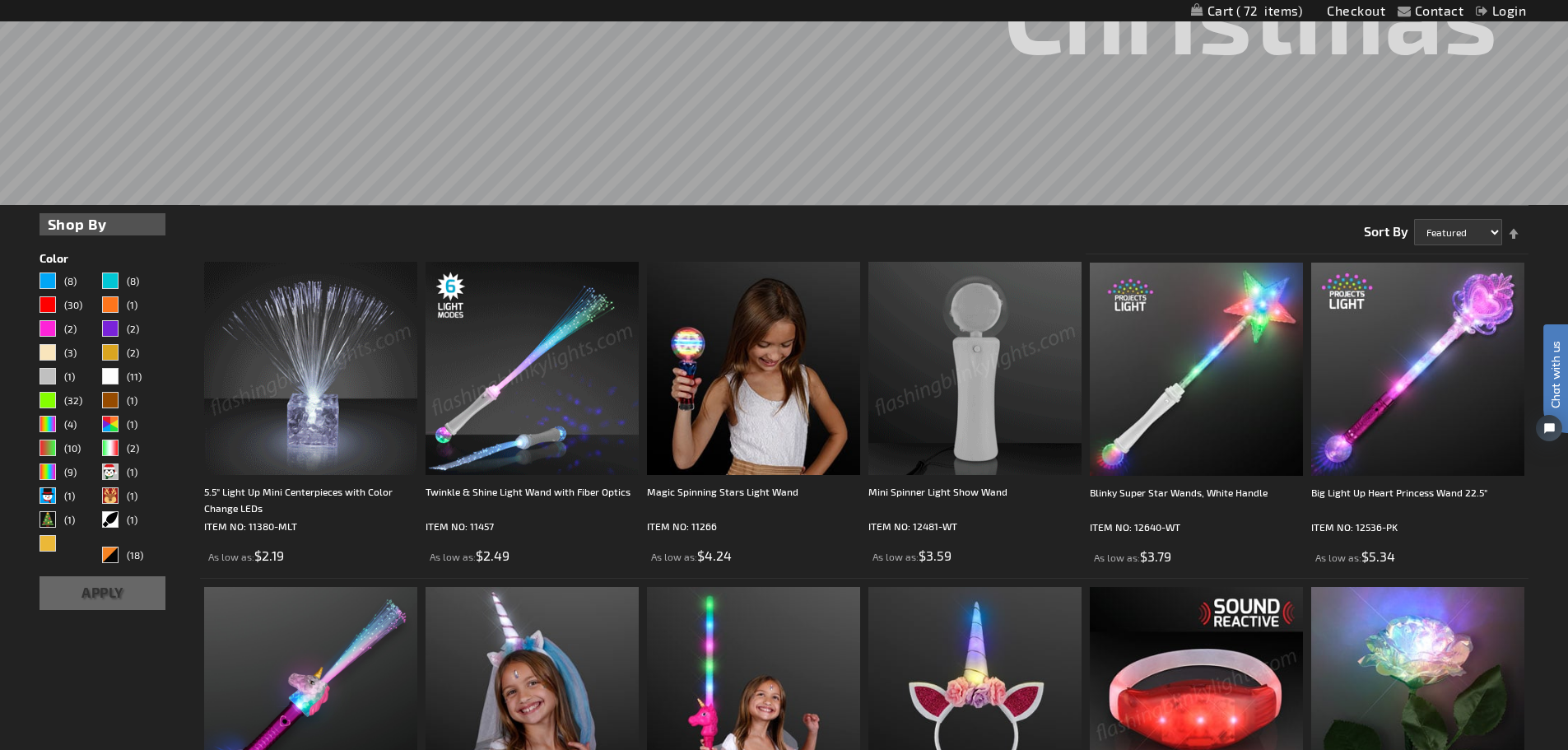
scroll to position [494, 0]
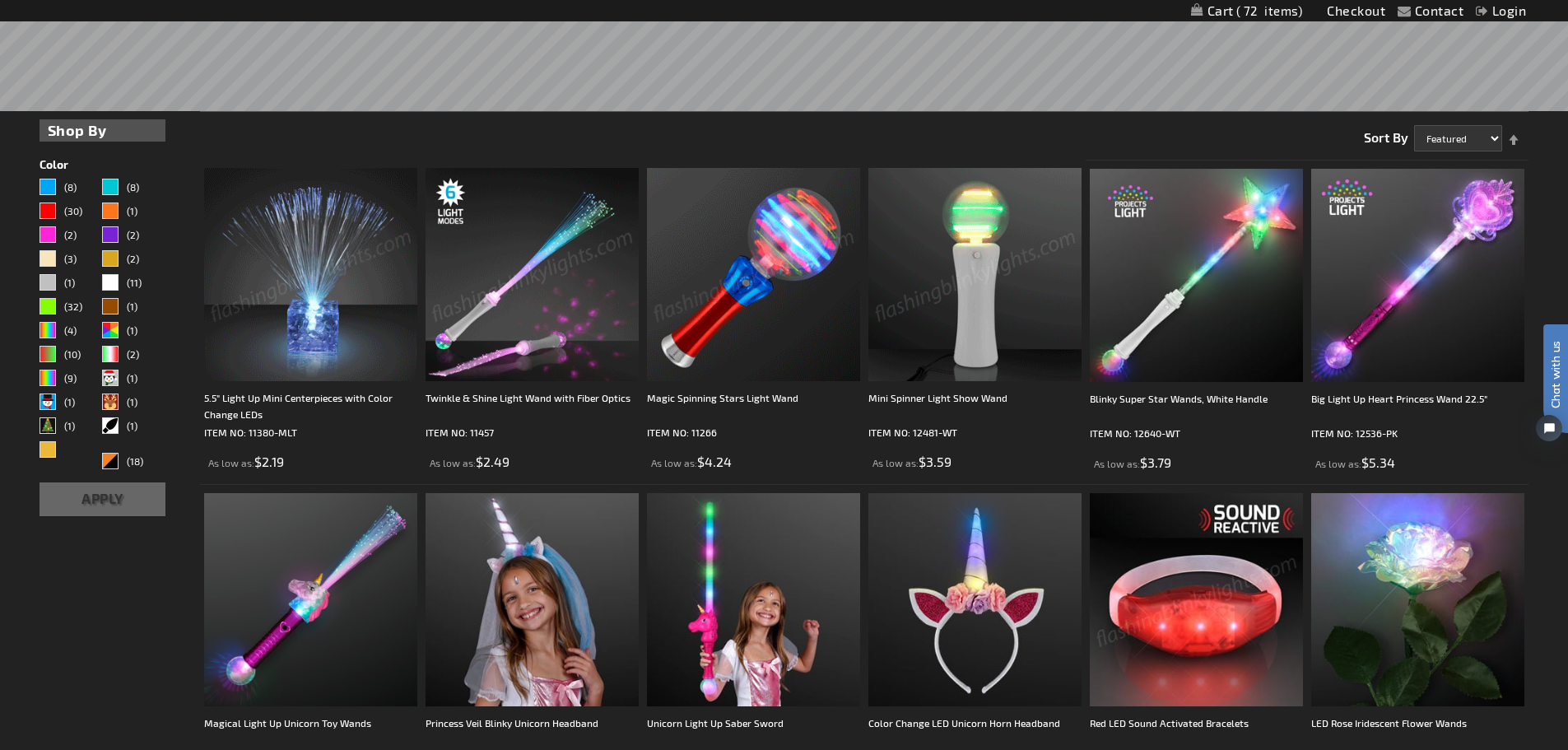
click at [517, 295] on img at bounding box center [532, 275] width 214 height 214
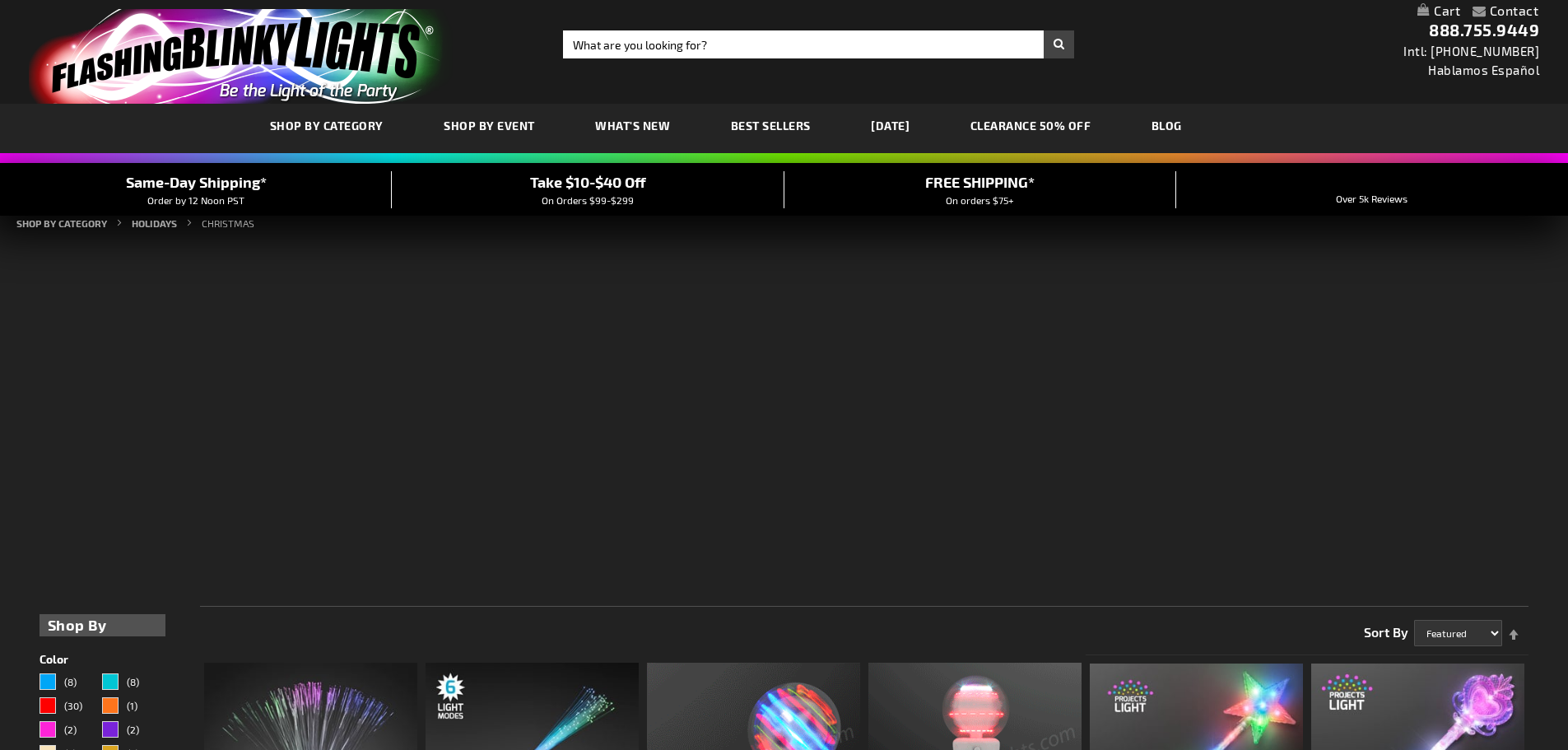
scroll to position [751, 0]
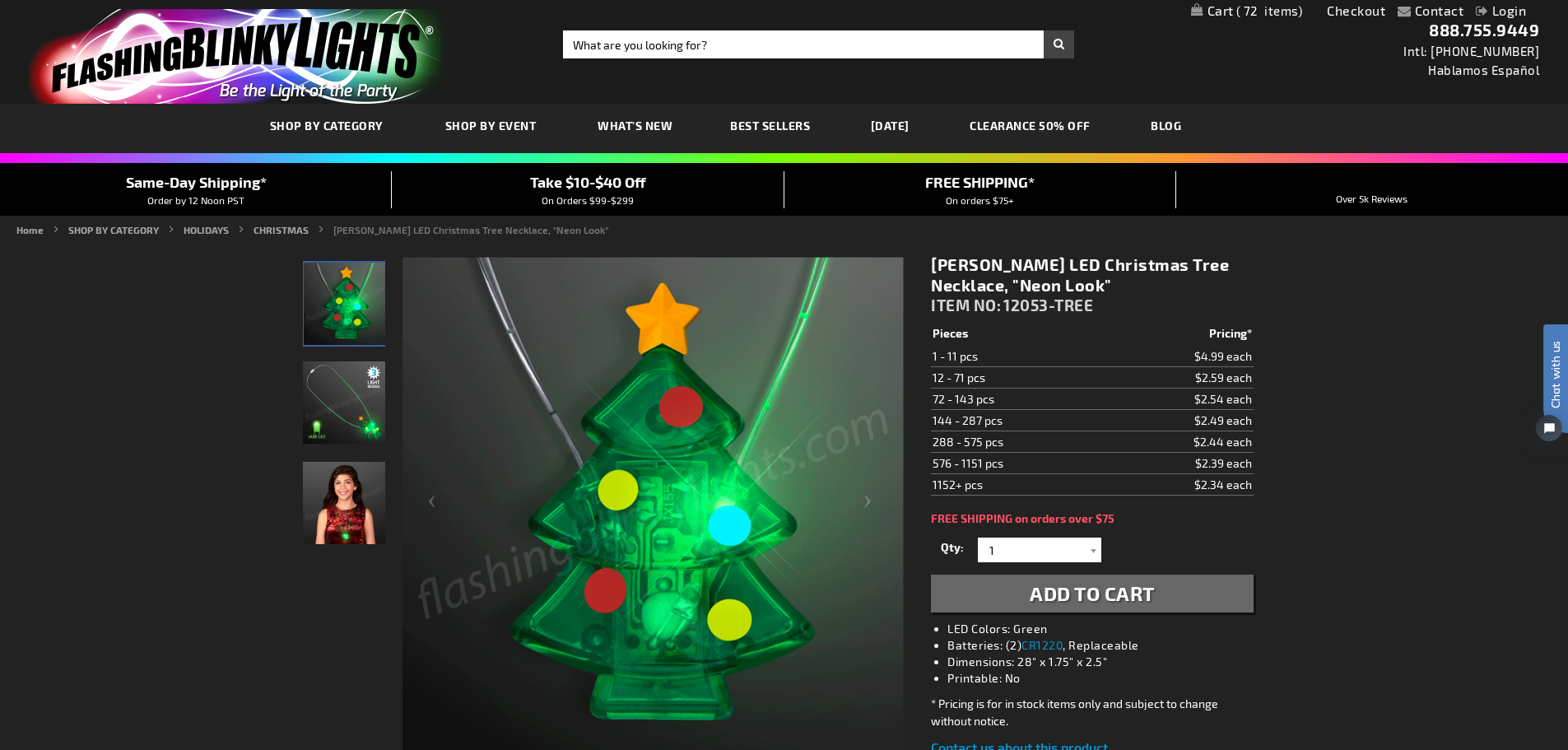
click at [366, 411] on img "Jade LED Light Up Christmas Tree Necklace" at bounding box center [344, 403] width 82 height 82
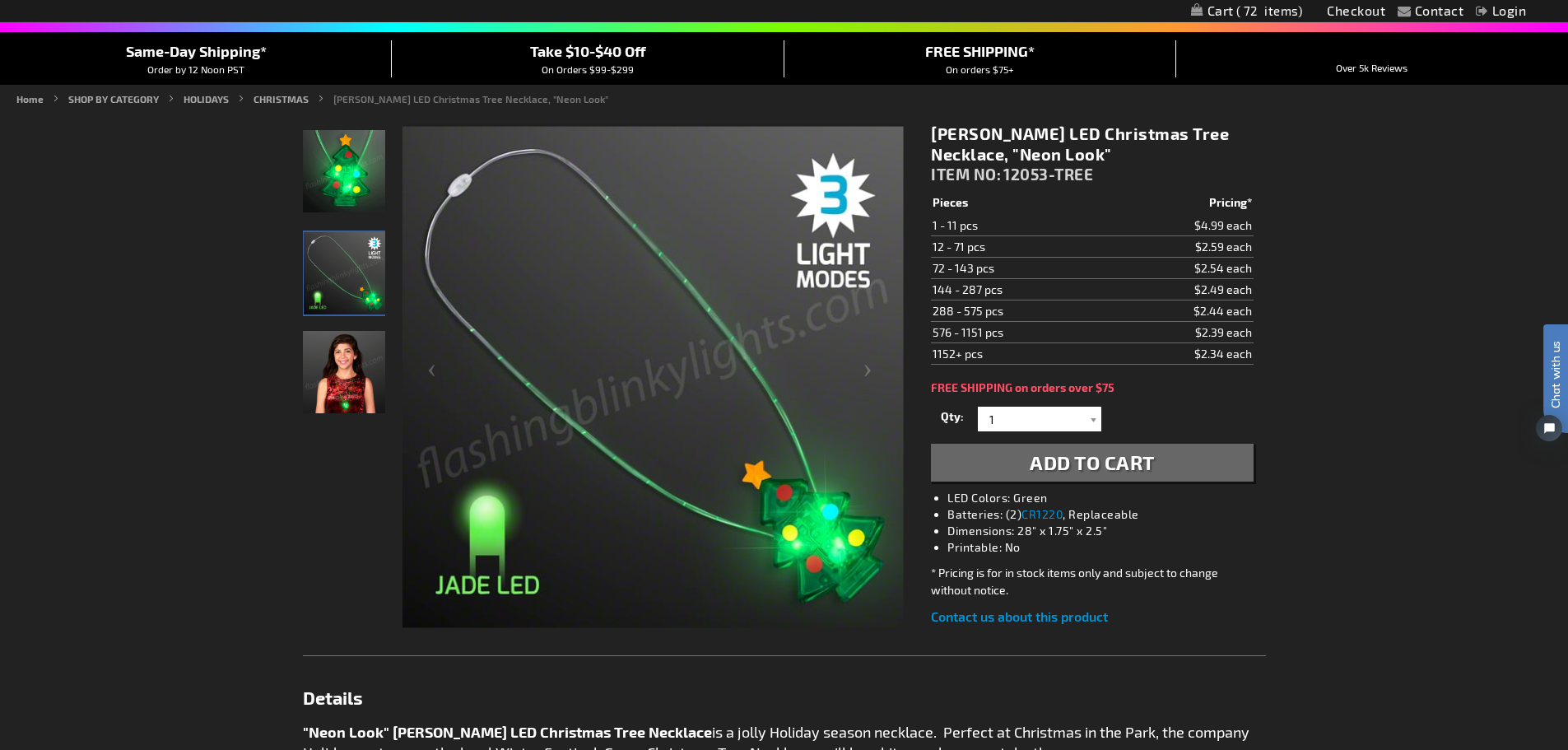
scroll to position [165, 0]
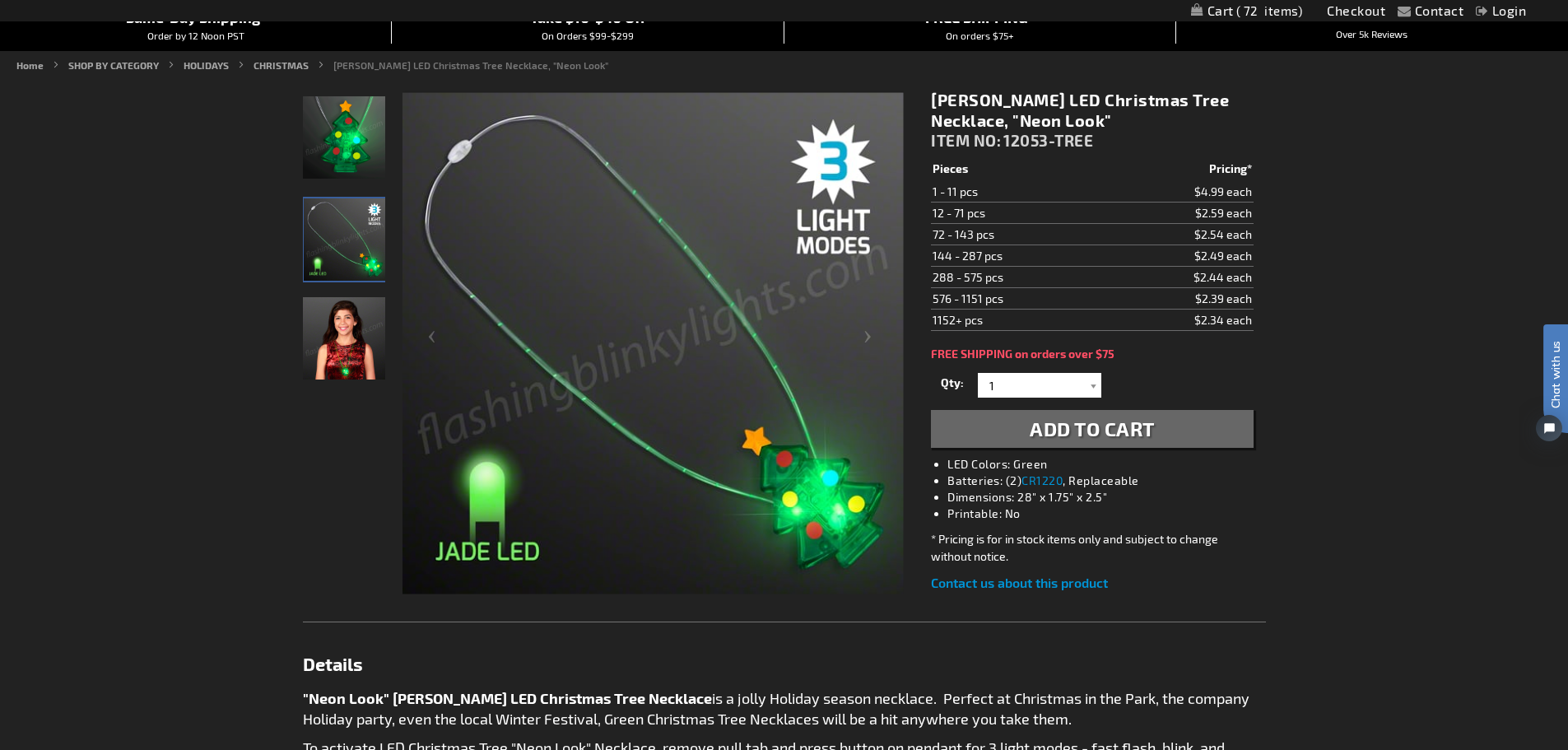
click at [357, 151] on img "Jade LED Light Up Christmas Tree Necklace" at bounding box center [344, 137] width 82 height 82
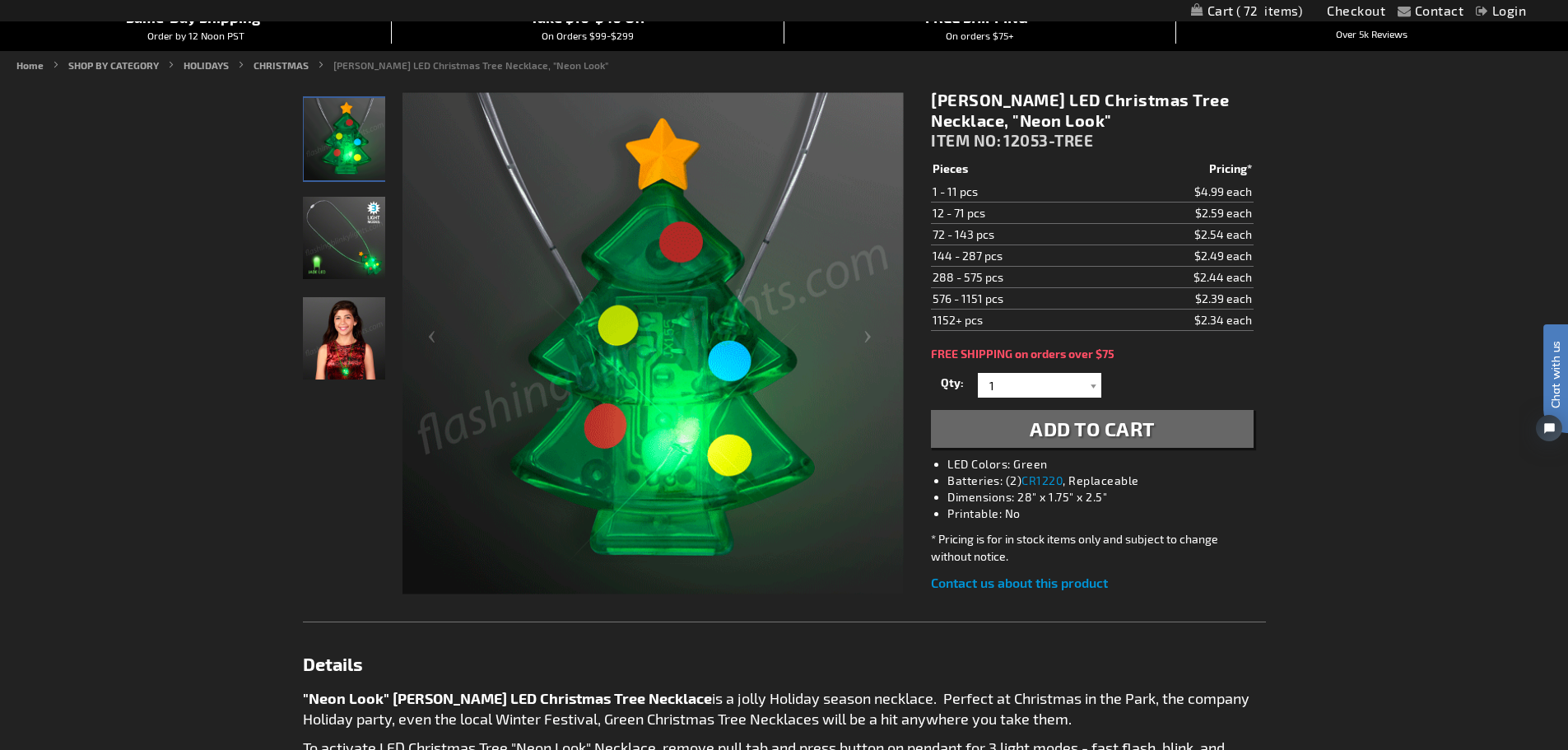
click at [313, 222] on img "Jade LED Light Up Christmas Tree Necklace" at bounding box center [344, 238] width 82 height 82
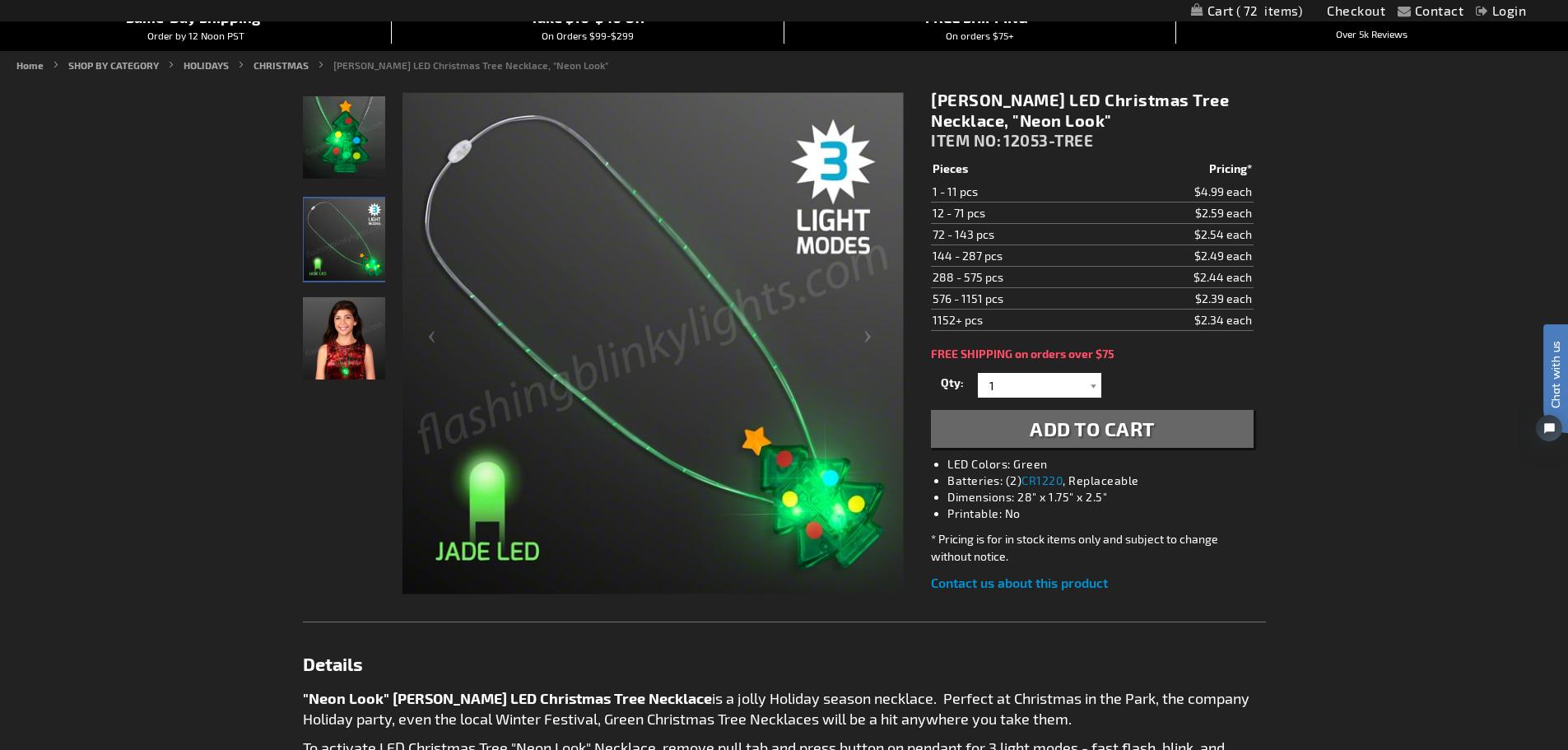
click at [314, 325] on img "Female displaying Jade LED Light Up Christmas Tree Necklace" at bounding box center [344, 338] width 82 height 82
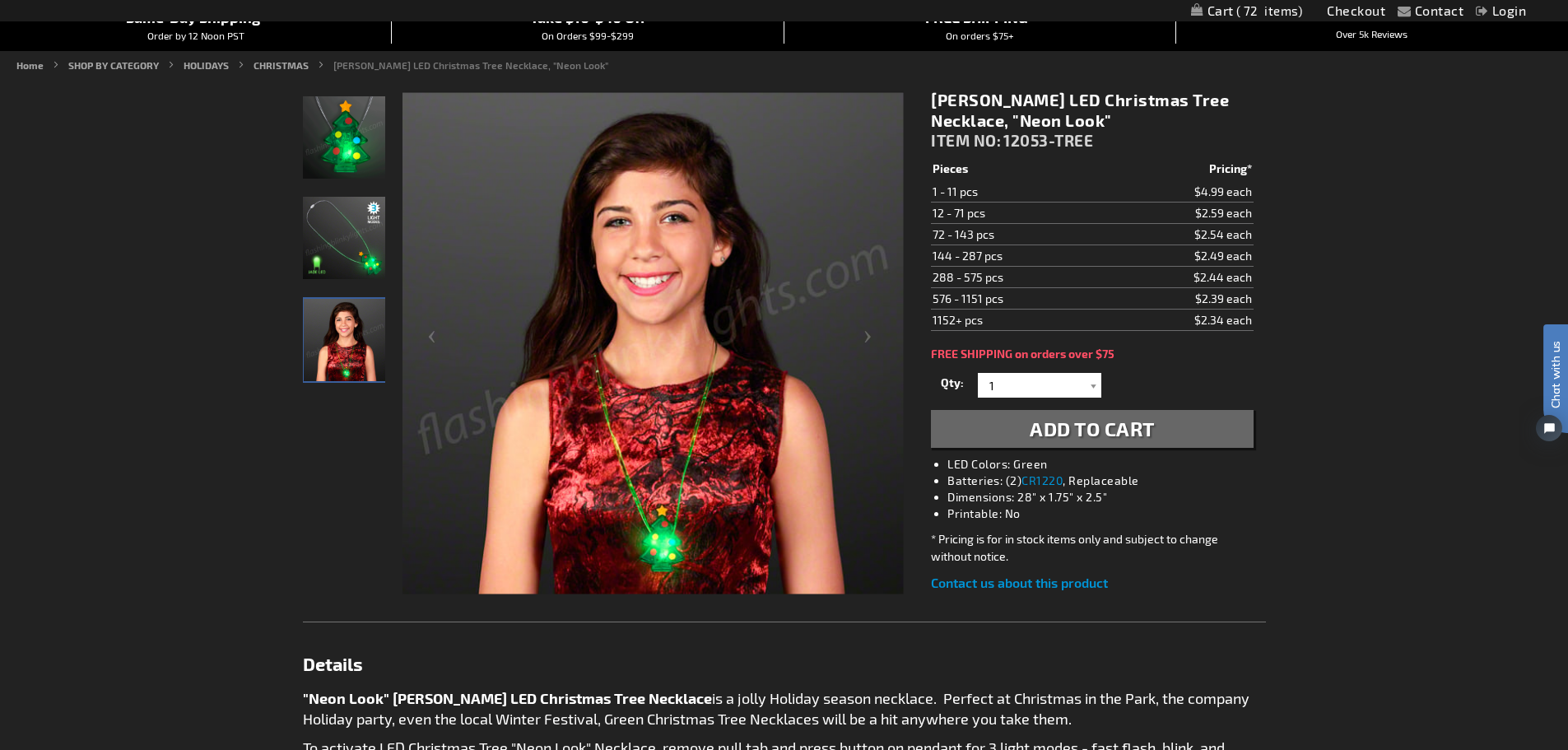
click at [348, 151] on img "Jade LED Light Up Christmas Tree Necklace" at bounding box center [344, 137] width 82 height 82
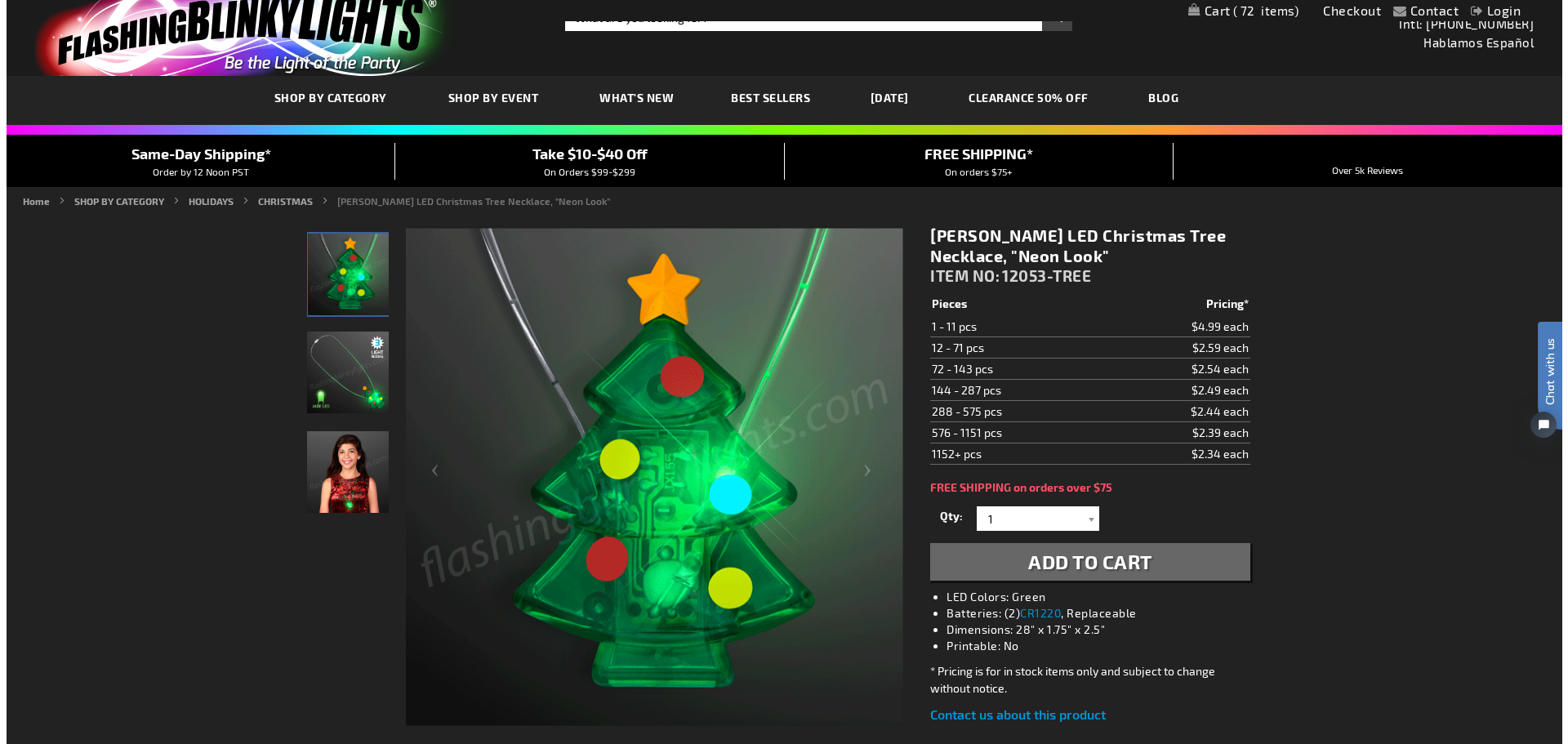
scroll to position [0, 0]
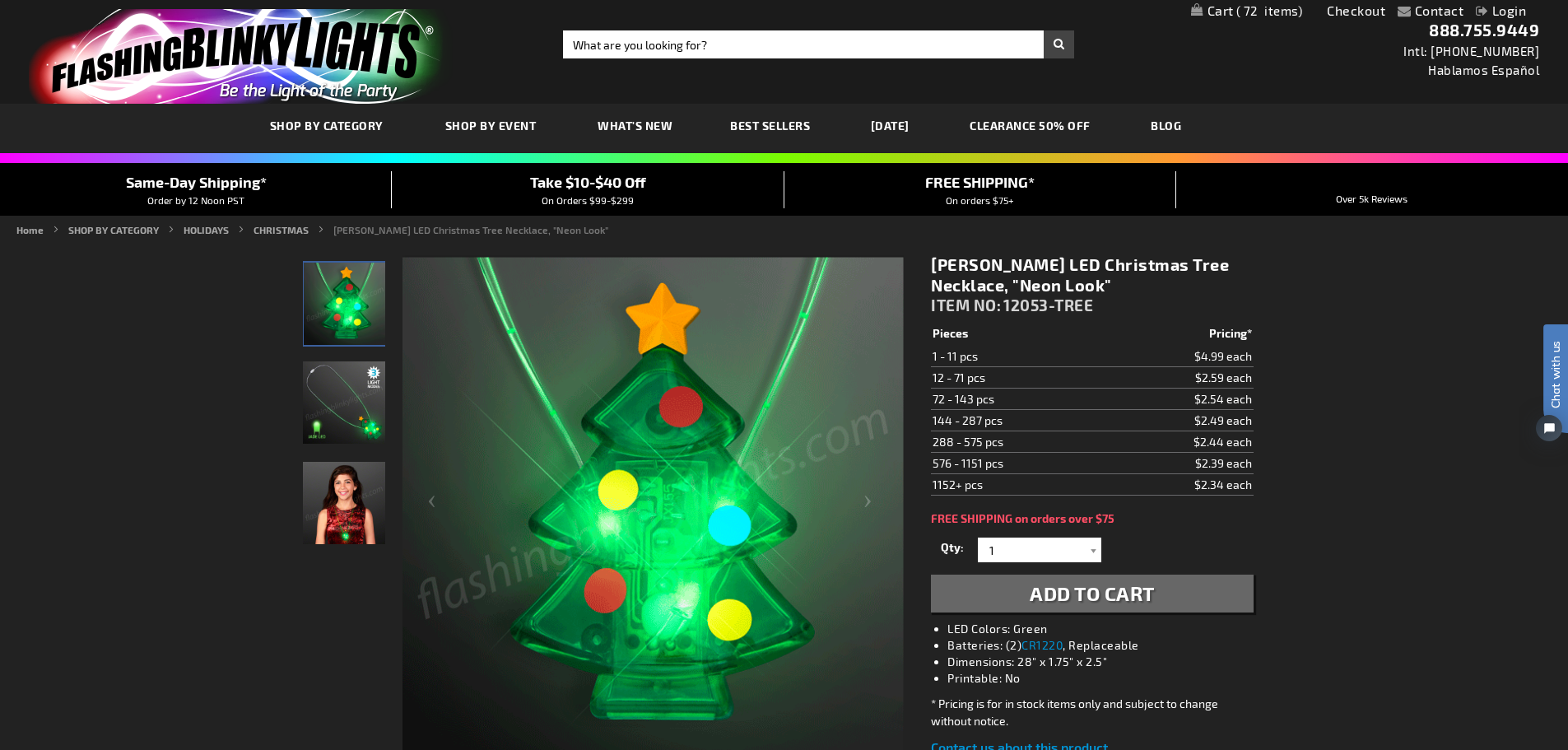
click at [1261, 7] on span "72" at bounding box center [1269, 11] width 67 height 15
